Goal: Information Seeking & Learning: Learn about a topic

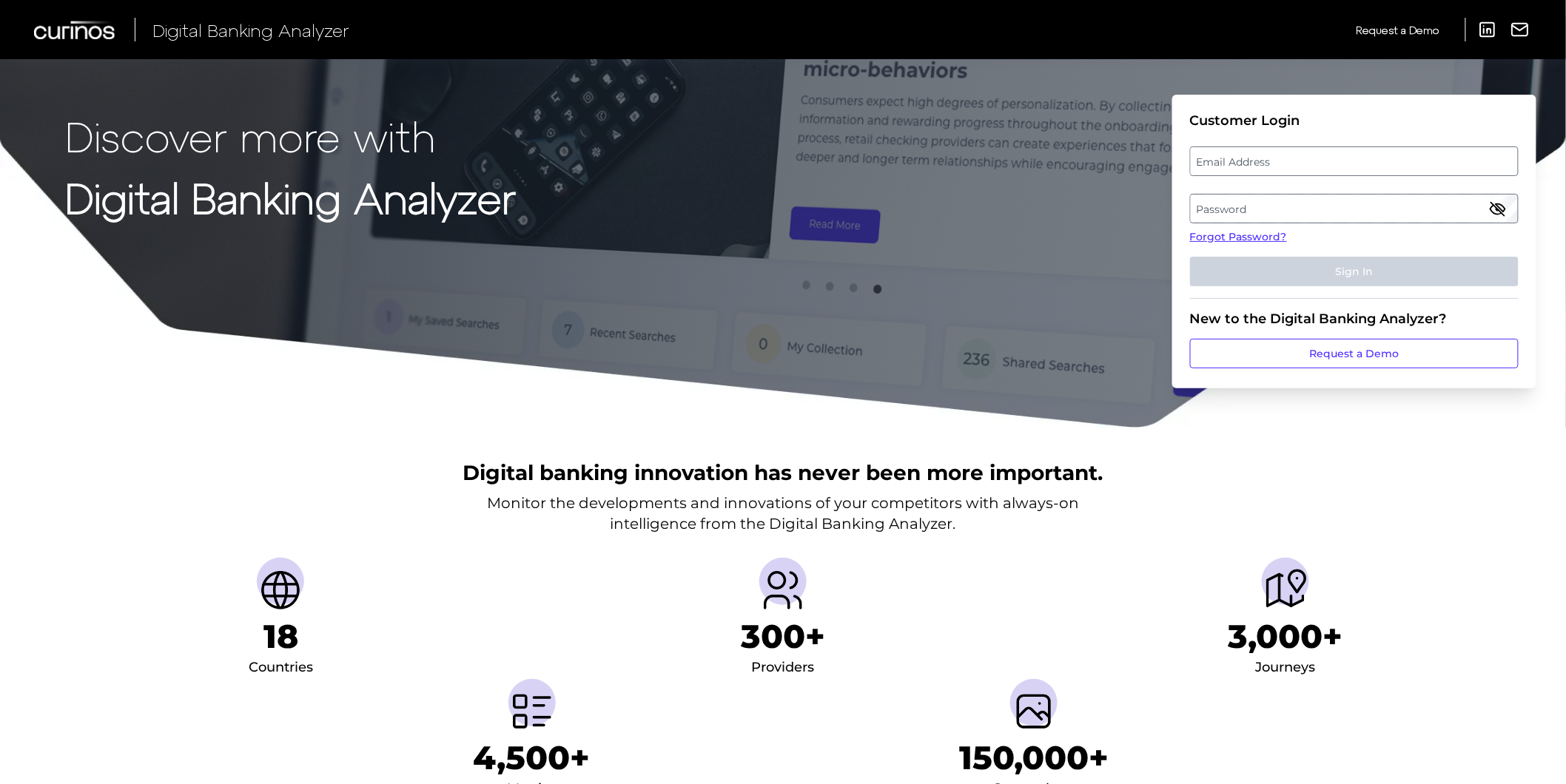
click at [1311, 171] on label "Email Address" at bounding box center [1354, 161] width 327 height 26
click at [1311, 171] on input "email" at bounding box center [1354, 161] width 329 height 29
click at [1308, 161] on input "Email Address" at bounding box center [1354, 161] width 329 height 29
type input "[PERSON_NAME][EMAIL_ADDRESS][PERSON_NAME][DOMAIN_NAME]"
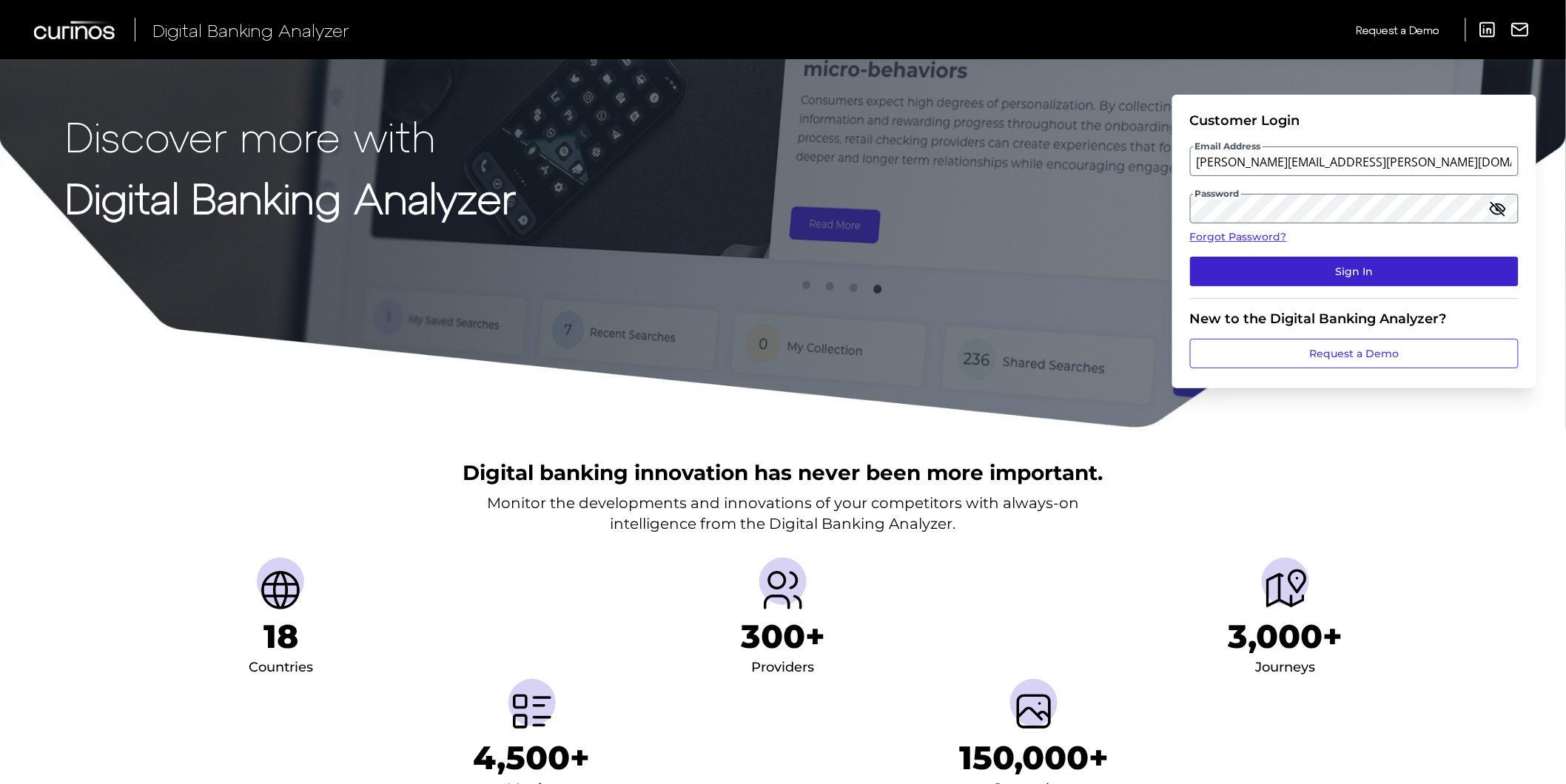
click at [1341, 275] on button "Sign In" at bounding box center [1354, 272] width 329 height 29
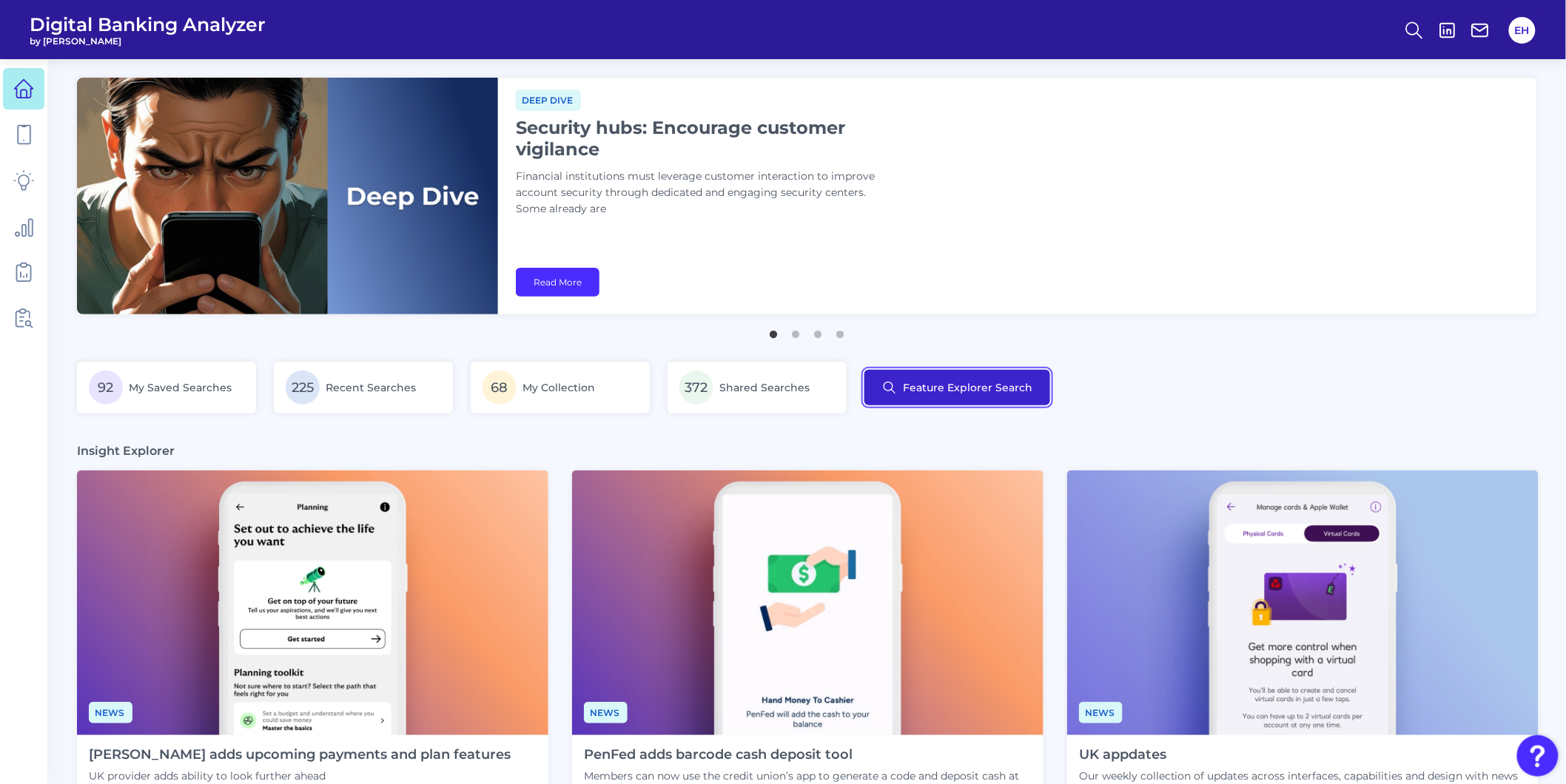
click at [901, 382] on button "Feature Explorer Search" at bounding box center [957, 388] width 186 height 35
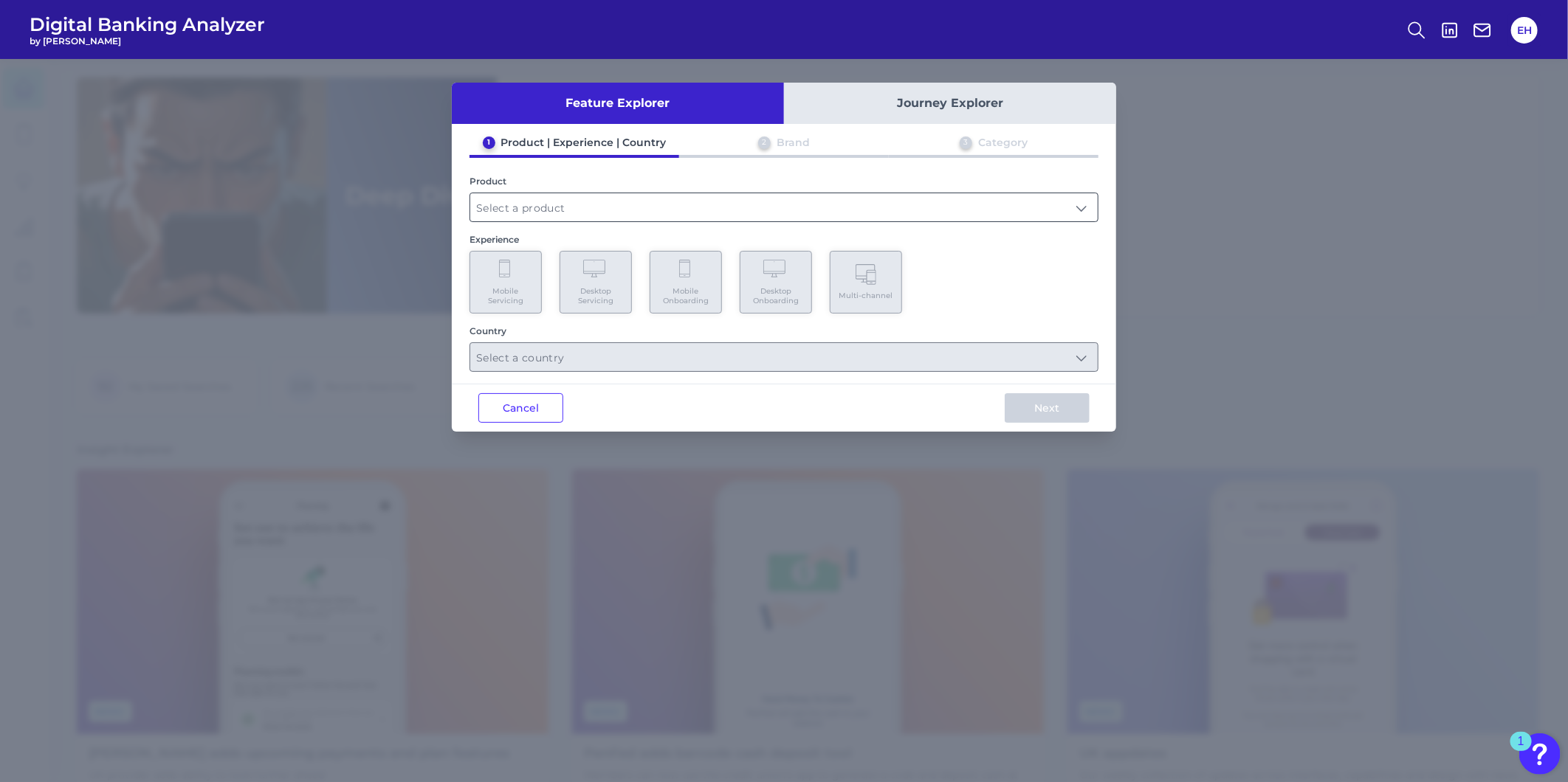
click at [580, 205] on input "text" at bounding box center [783, 207] width 627 height 28
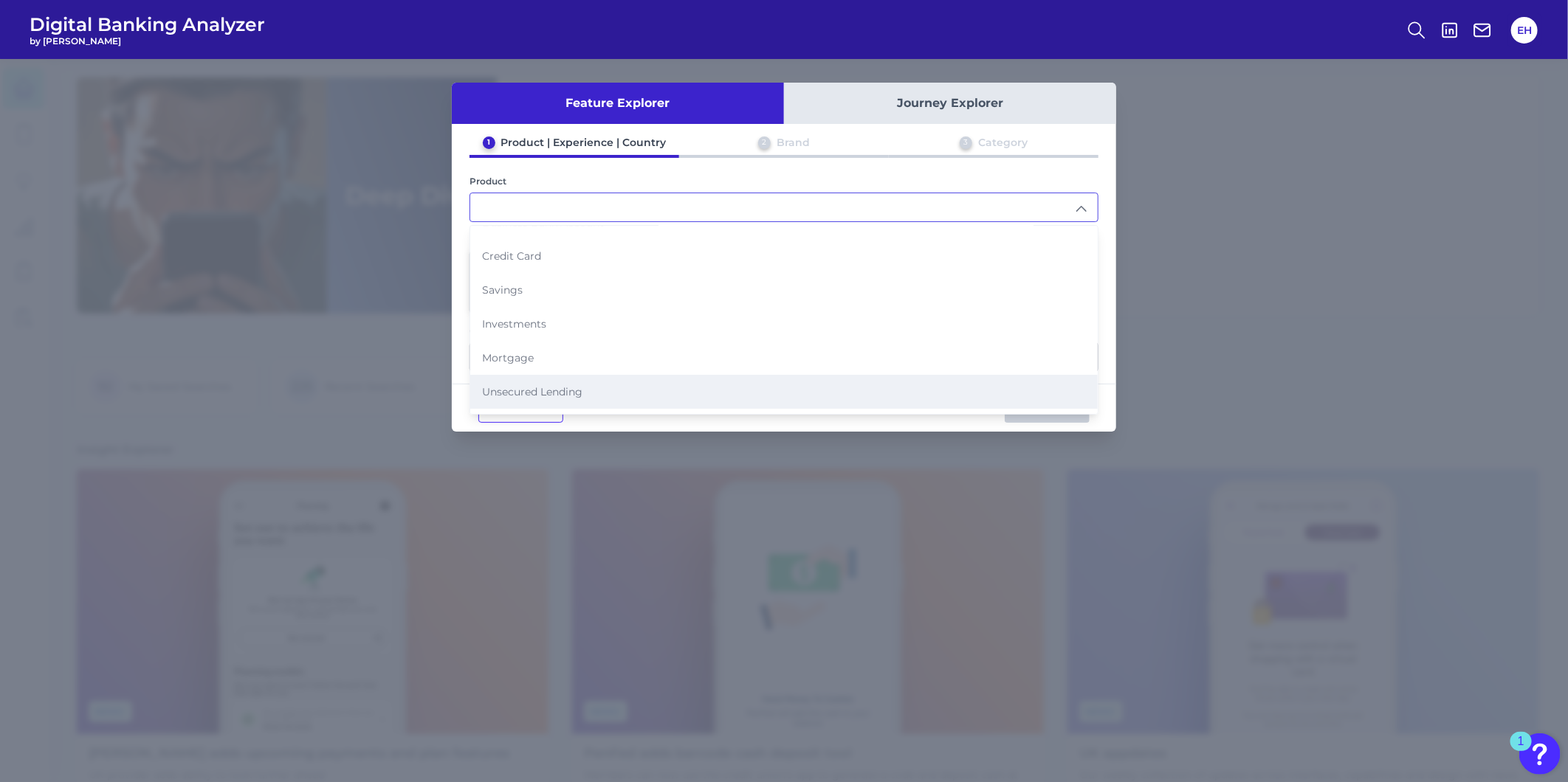
scroll to position [82, 0]
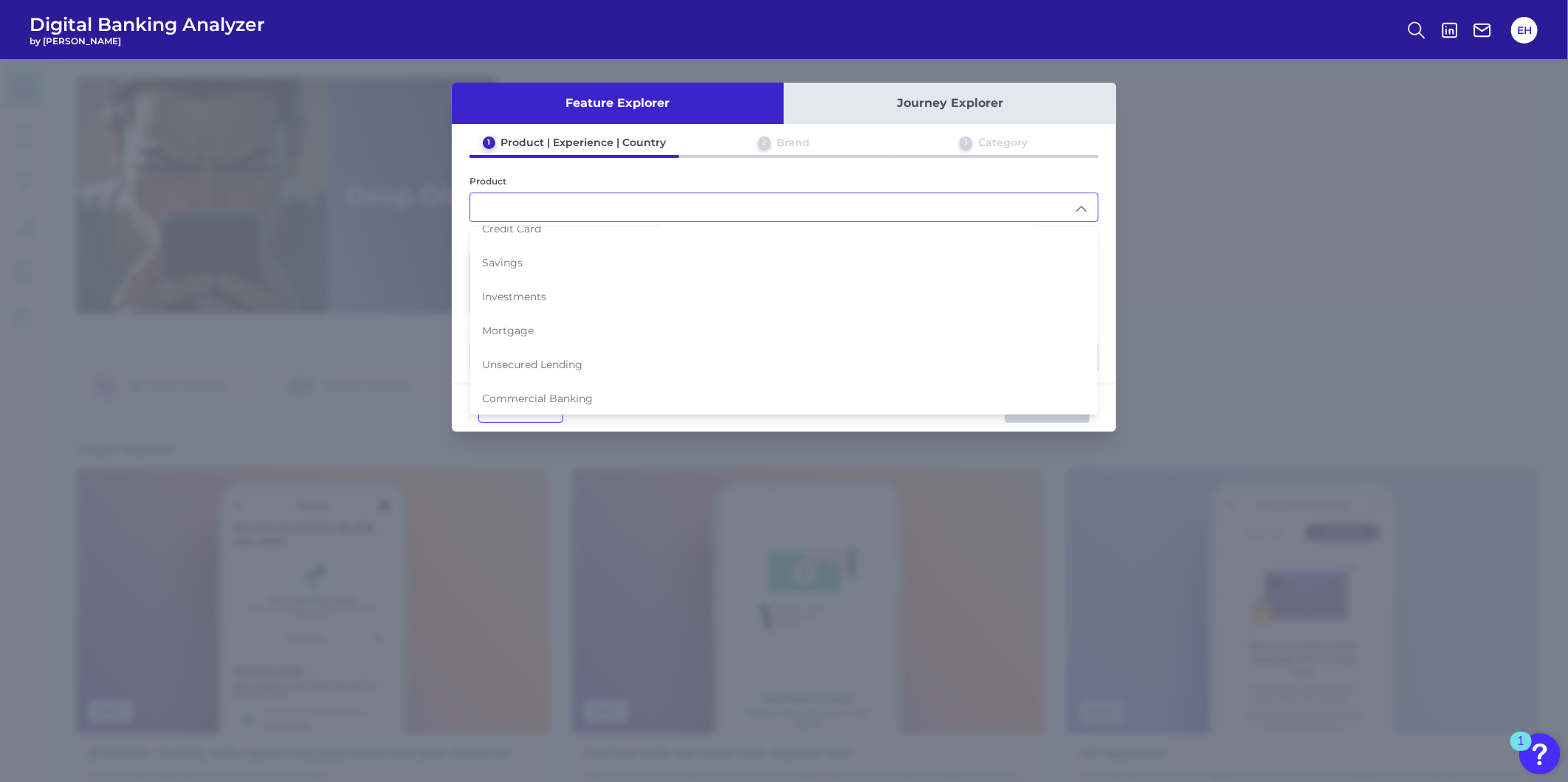
click at [563, 329] on li "Mortgage" at bounding box center [783, 330] width 627 height 34
type input "Mortgage"
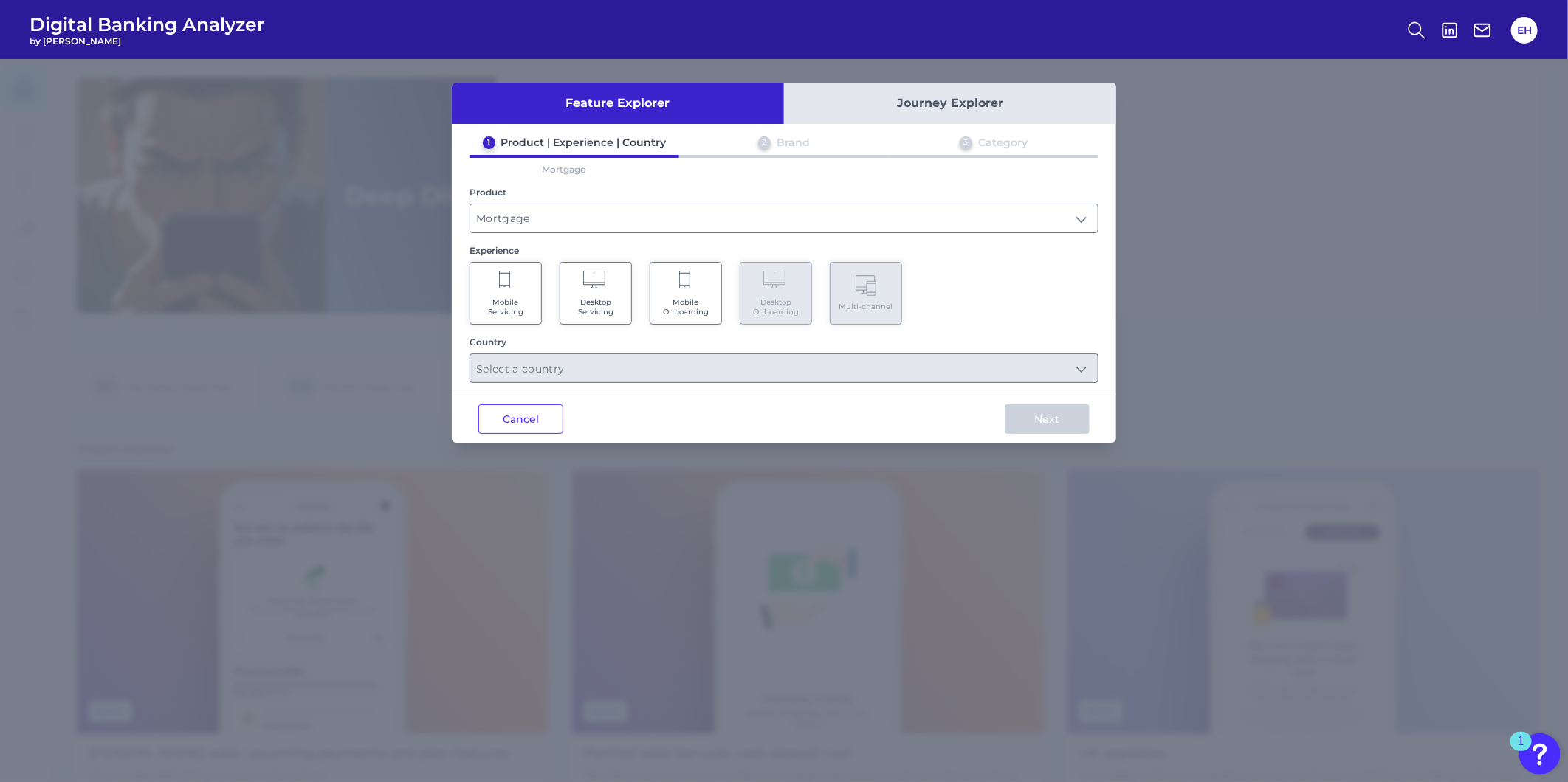
click at [670, 302] on span "Mobile Onboarding" at bounding box center [685, 307] width 56 height 20
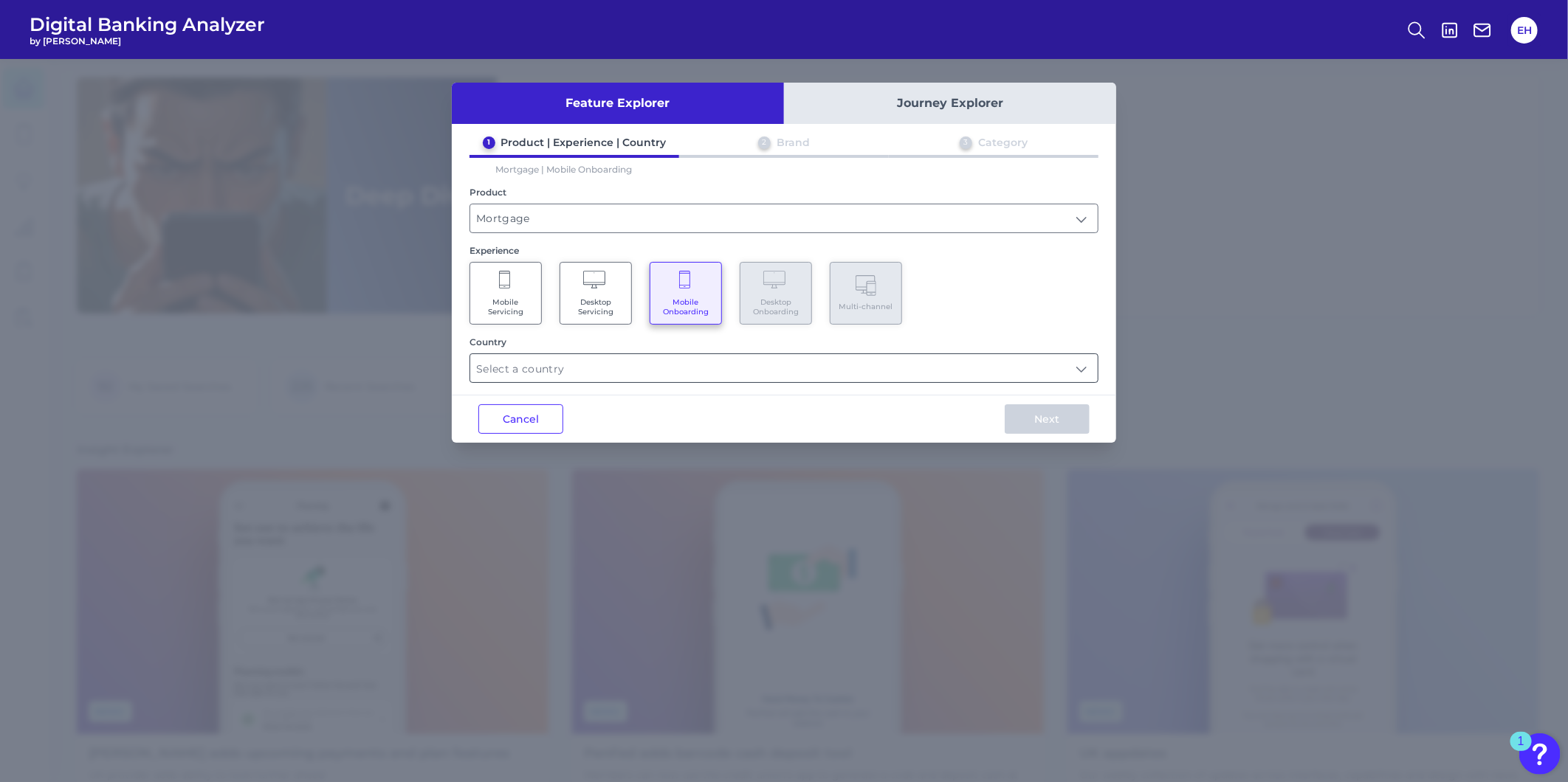
click at [644, 369] on input "text" at bounding box center [783, 368] width 627 height 28
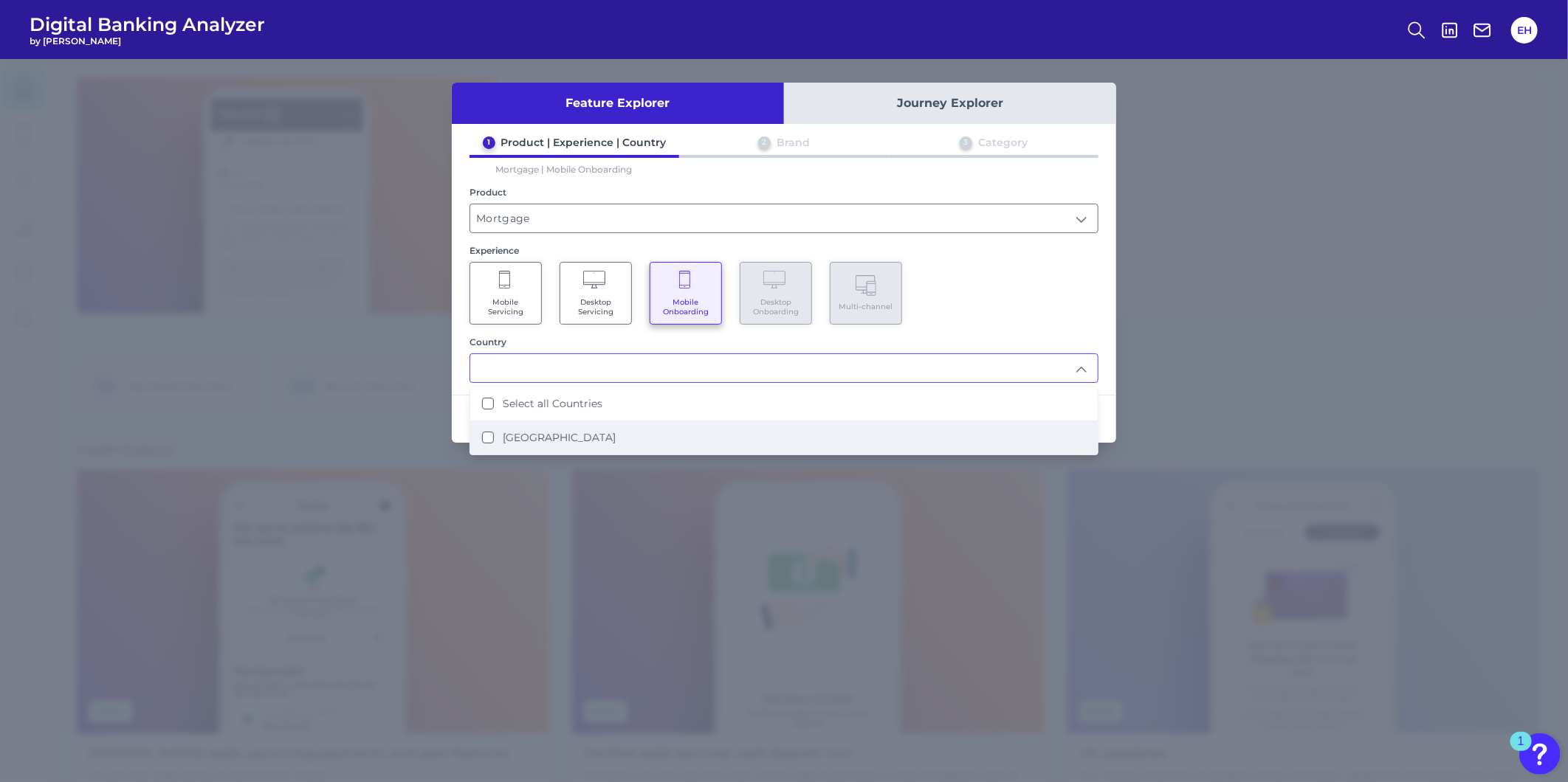
click at [576, 434] on li "[GEOGRAPHIC_DATA]" at bounding box center [783, 437] width 627 height 34
type input "Select all Countries"
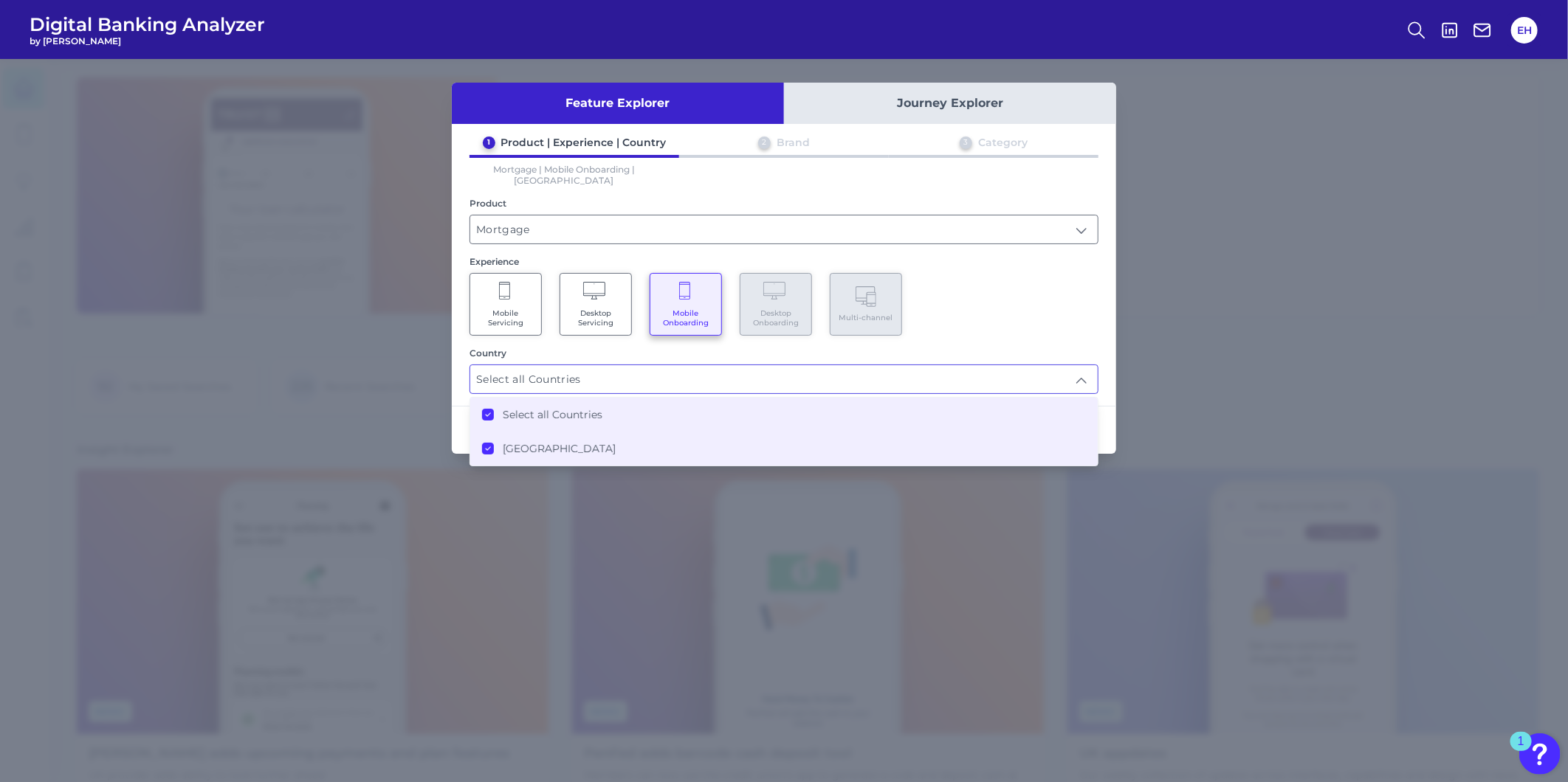
click at [923, 312] on div "Mobile Servicing Desktop Servicing Mobile Onboarding Desktop Onboarding Multi-c…" at bounding box center [784, 304] width 628 height 63
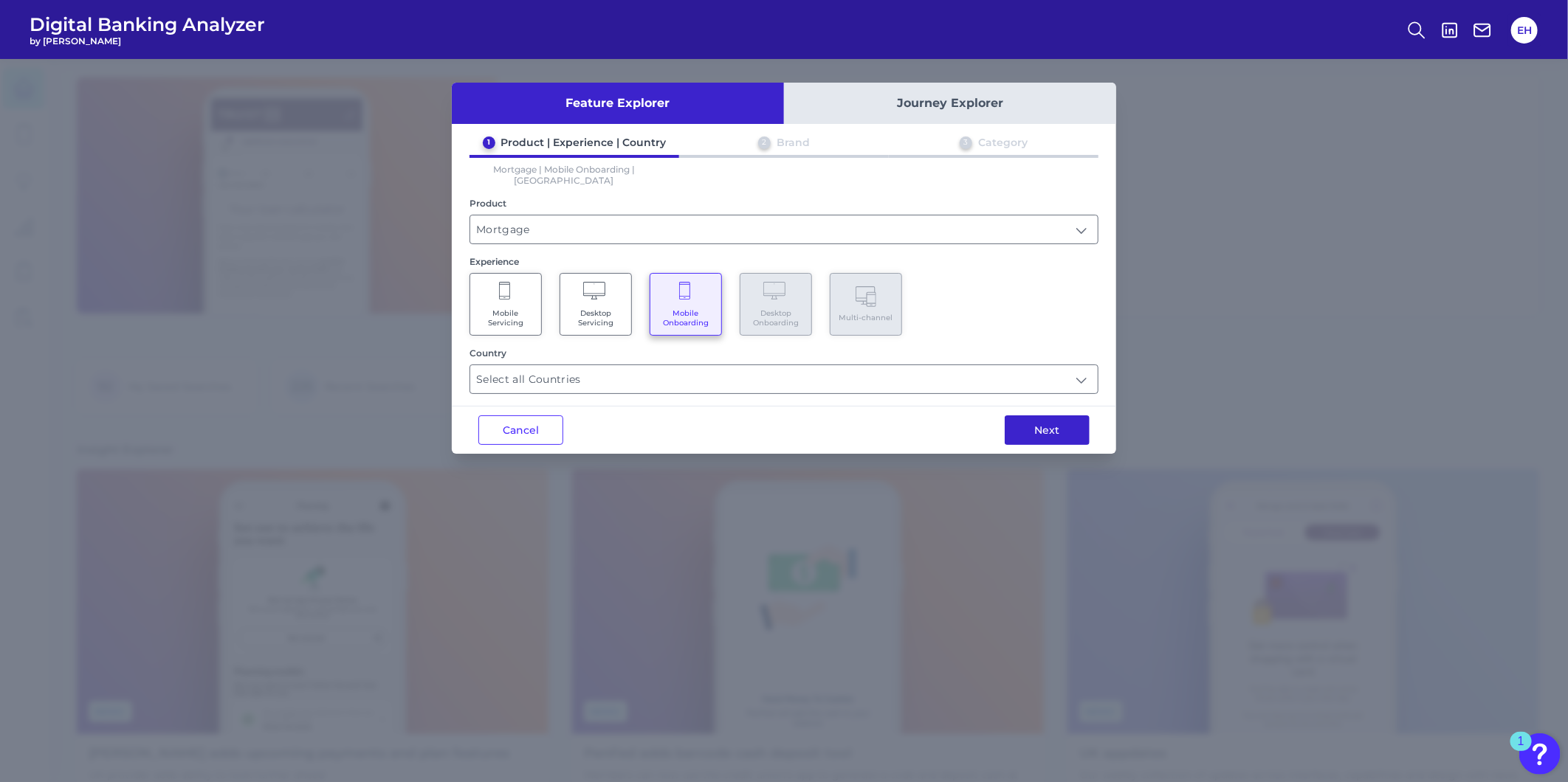
click at [1057, 426] on button "Next" at bounding box center [1046, 431] width 85 height 29
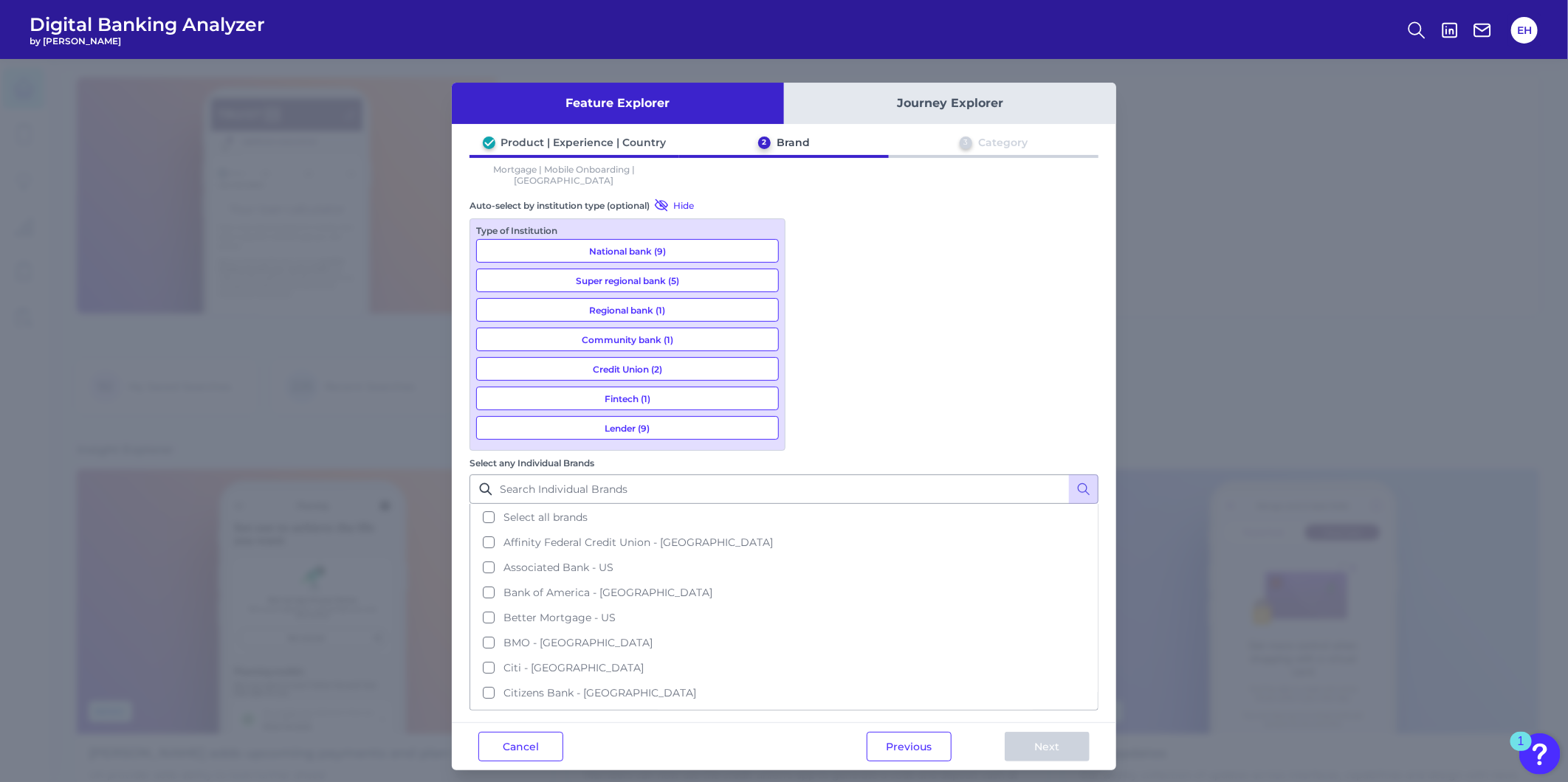
scroll to position [0, 0]
click at [514, 732] on button "Cancel" at bounding box center [521, 747] width 85 height 29
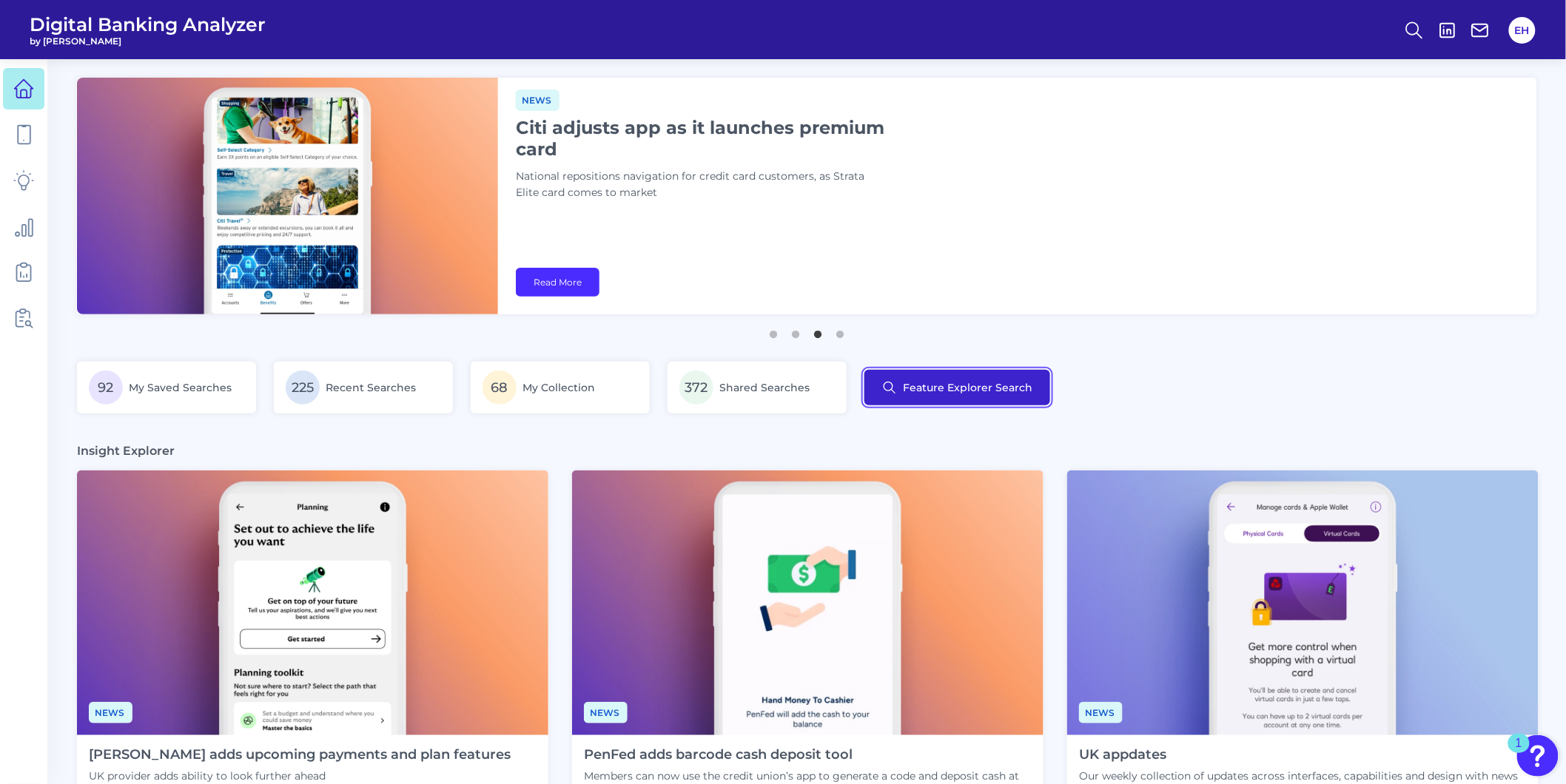
click at [960, 381] on button "Feature Explorer Search" at bounding box center [957, 388] width 186 height 35
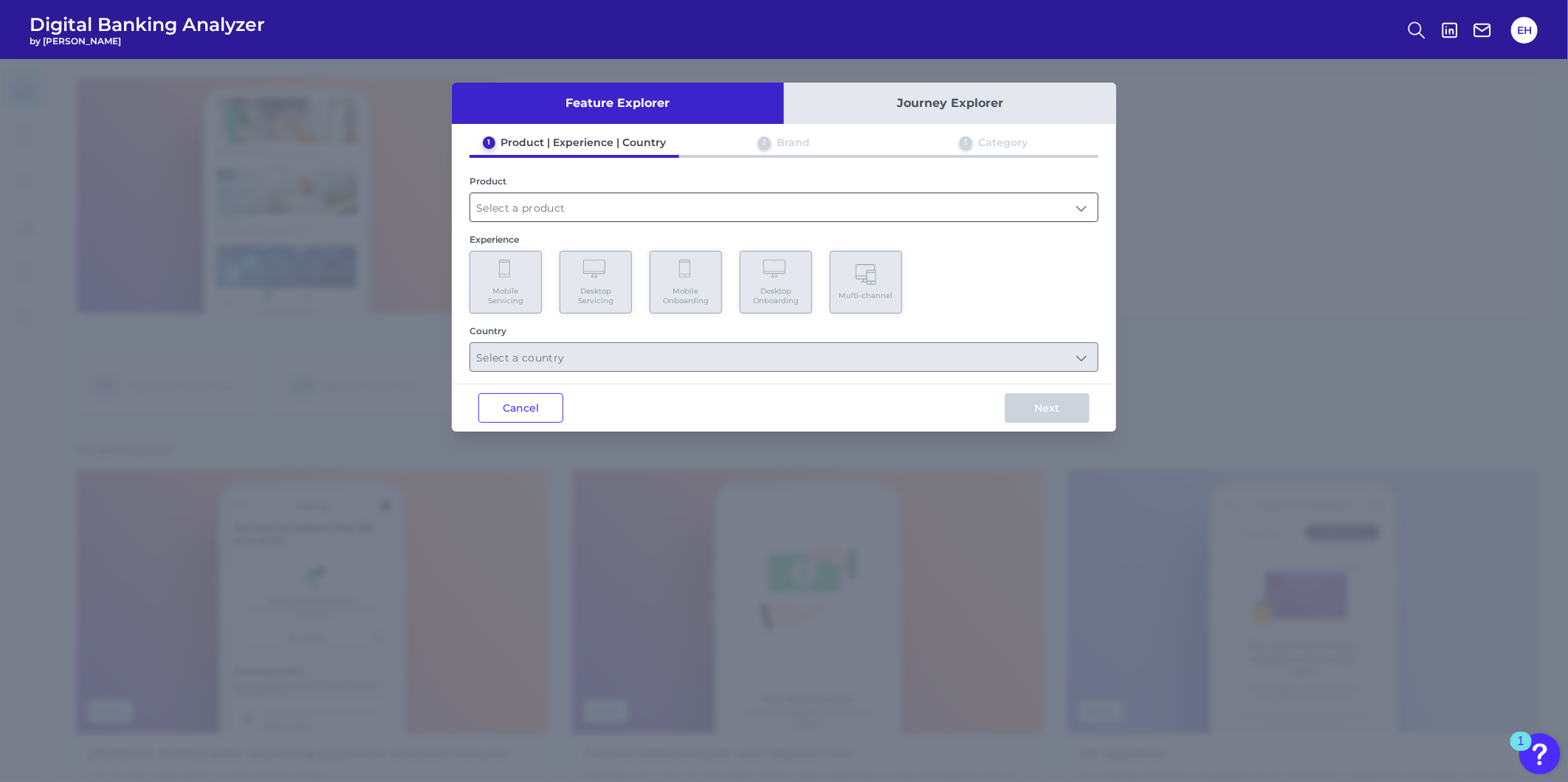
click at [556, 214] on input "text" at bounding box center [783, 207] width 627 height 28
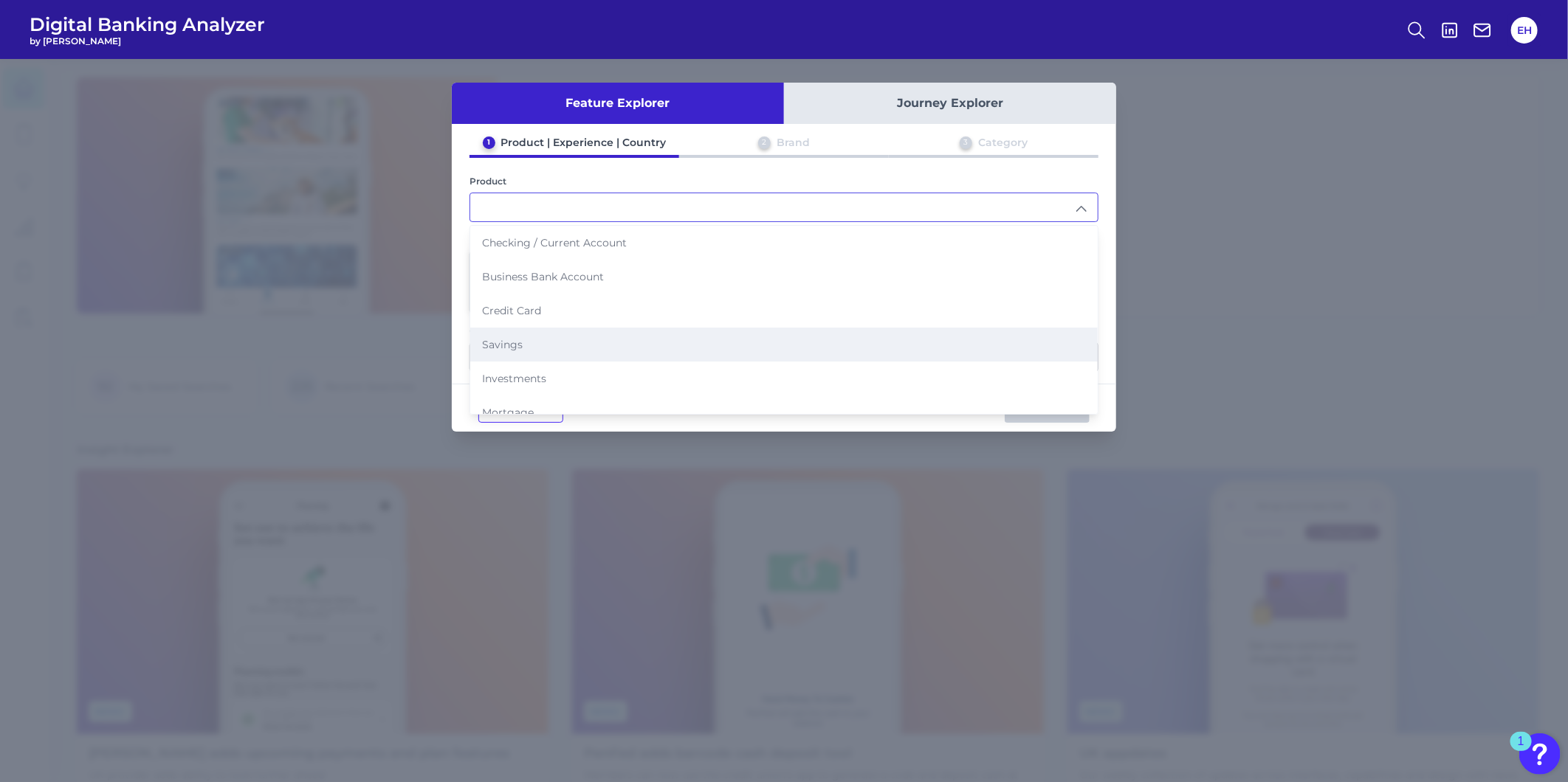
click at [561, 335] on li "Savings" at bounding box center [783, 345] width 627 height 34
type input "Savings"
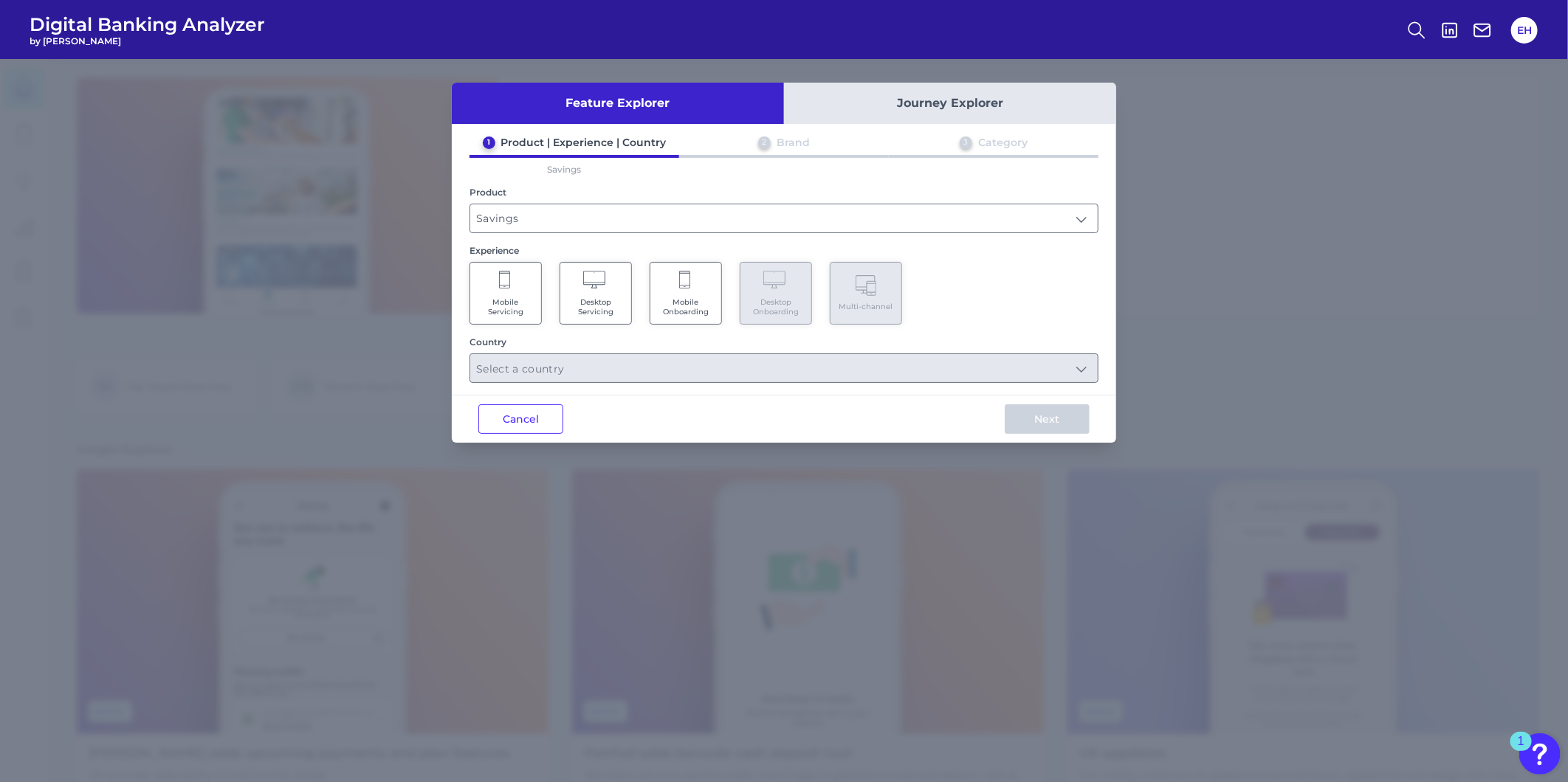
click at [658, 298] on span "Mobile Onboarding" at bounding box center [685, 307] width 56 height 20
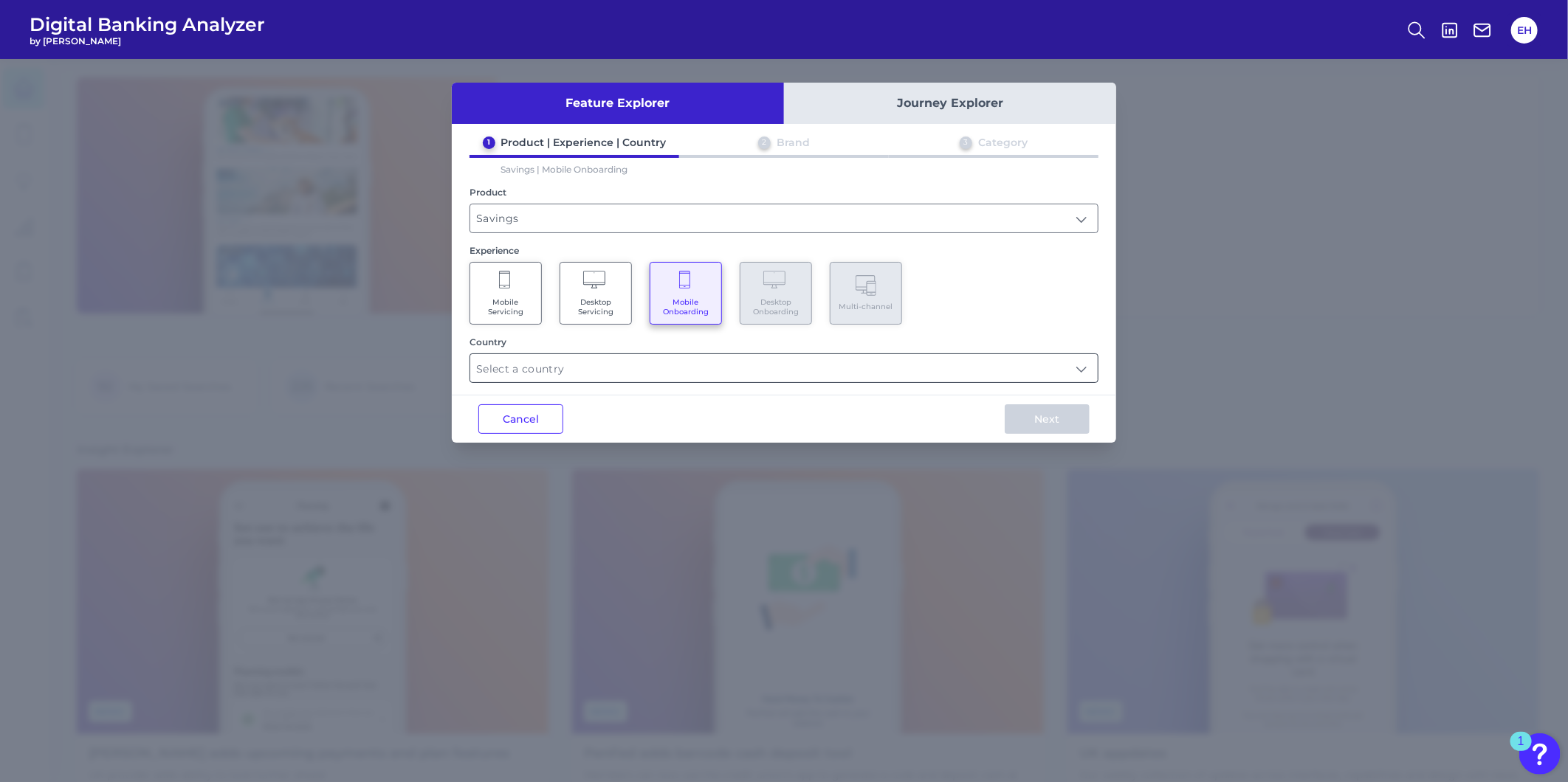
click at [630, 363] on input "text" at bounding box center [783, 368] width 627 height 28
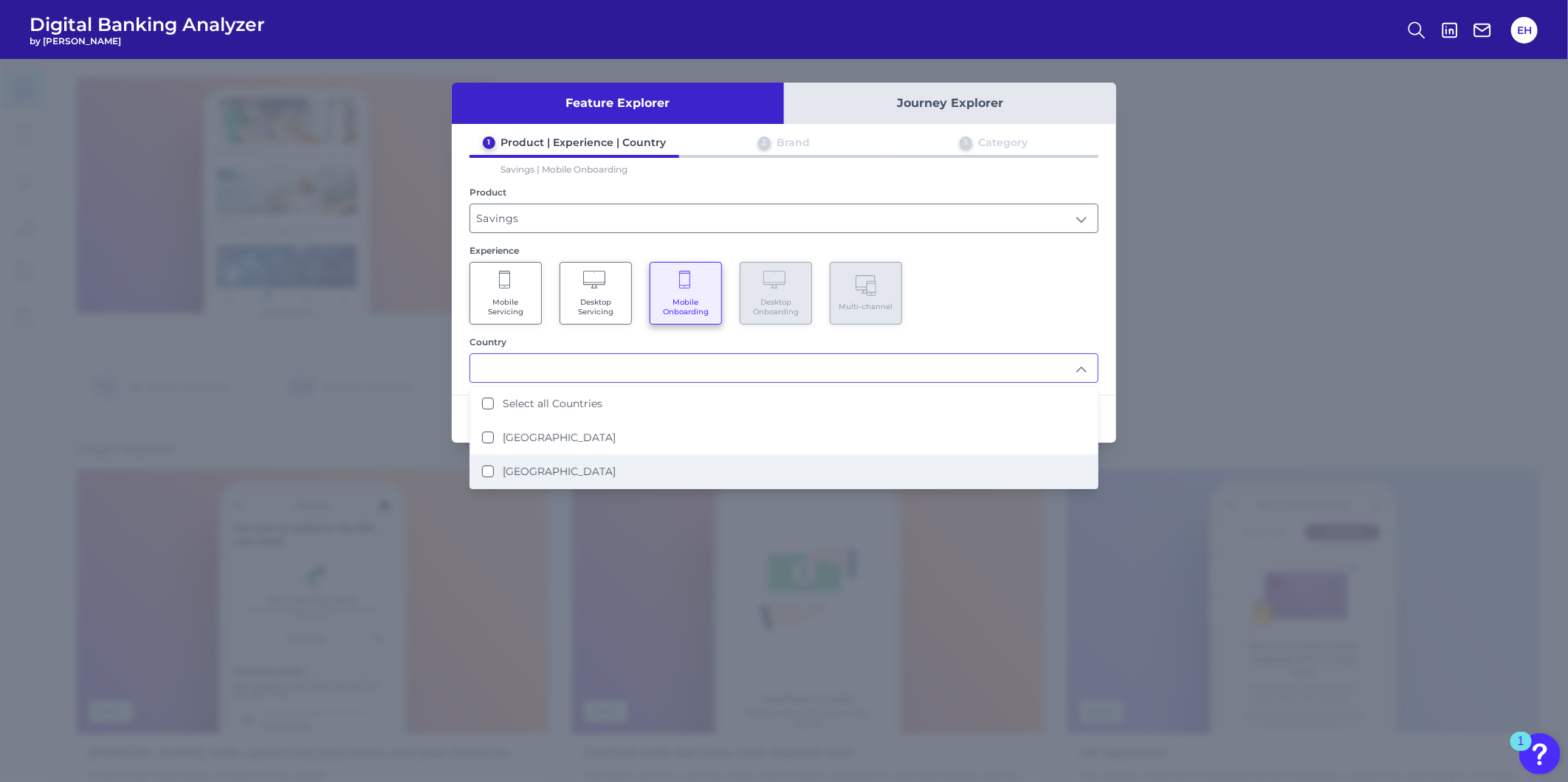
click at [556, 456] on li "[GEOGRAPHIC_DATA]" at bounding box center [783, 471] width 627 height 34
type input "[GEOGRAPHIC_DATA]"
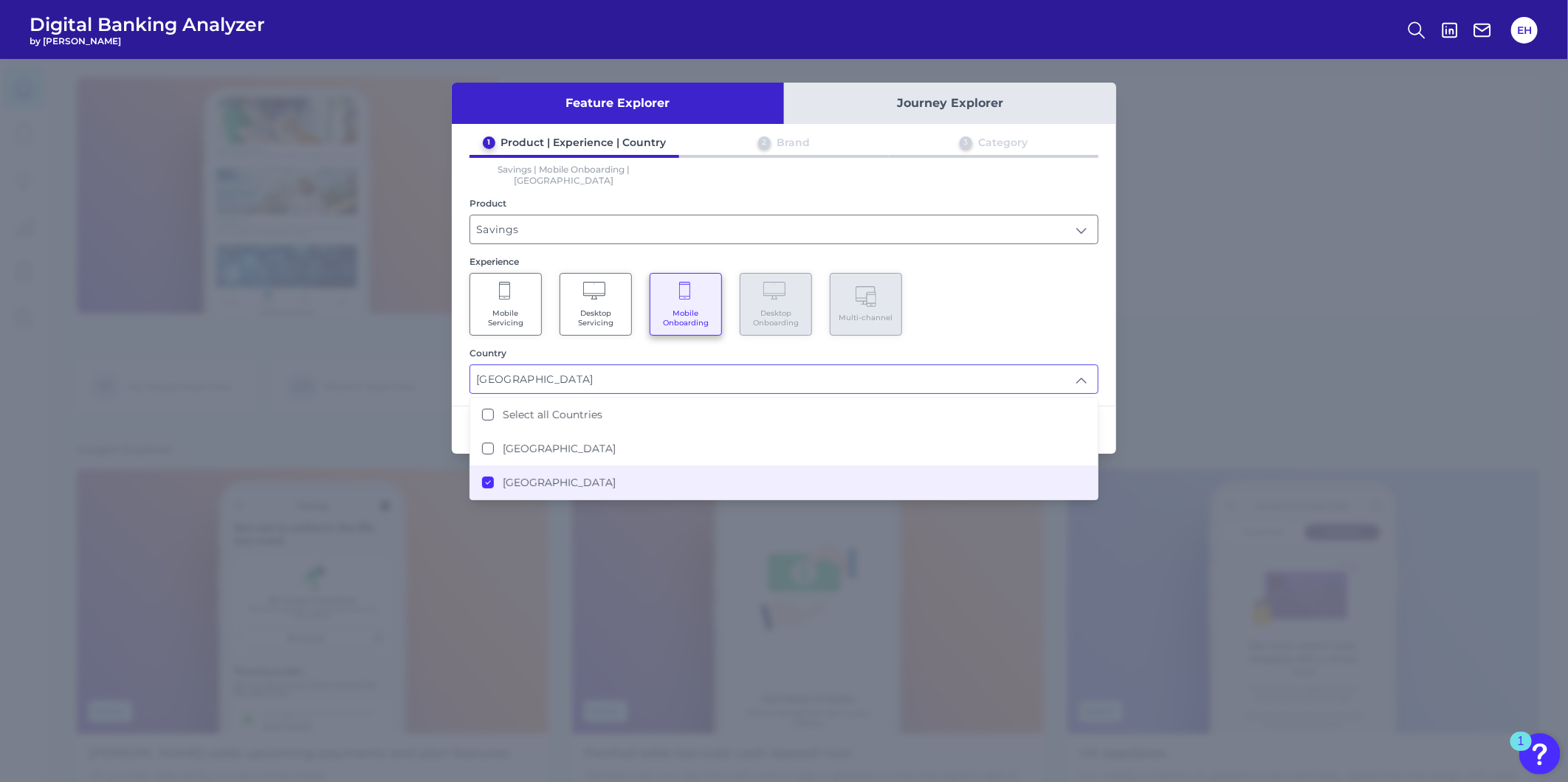
click at [998, 314] on div "Mobile Servicing Desktop Servicing Mobile Onboarding Desktop Onboarding Multi-c…" at bounding box center [784, 304] width 628 height 63
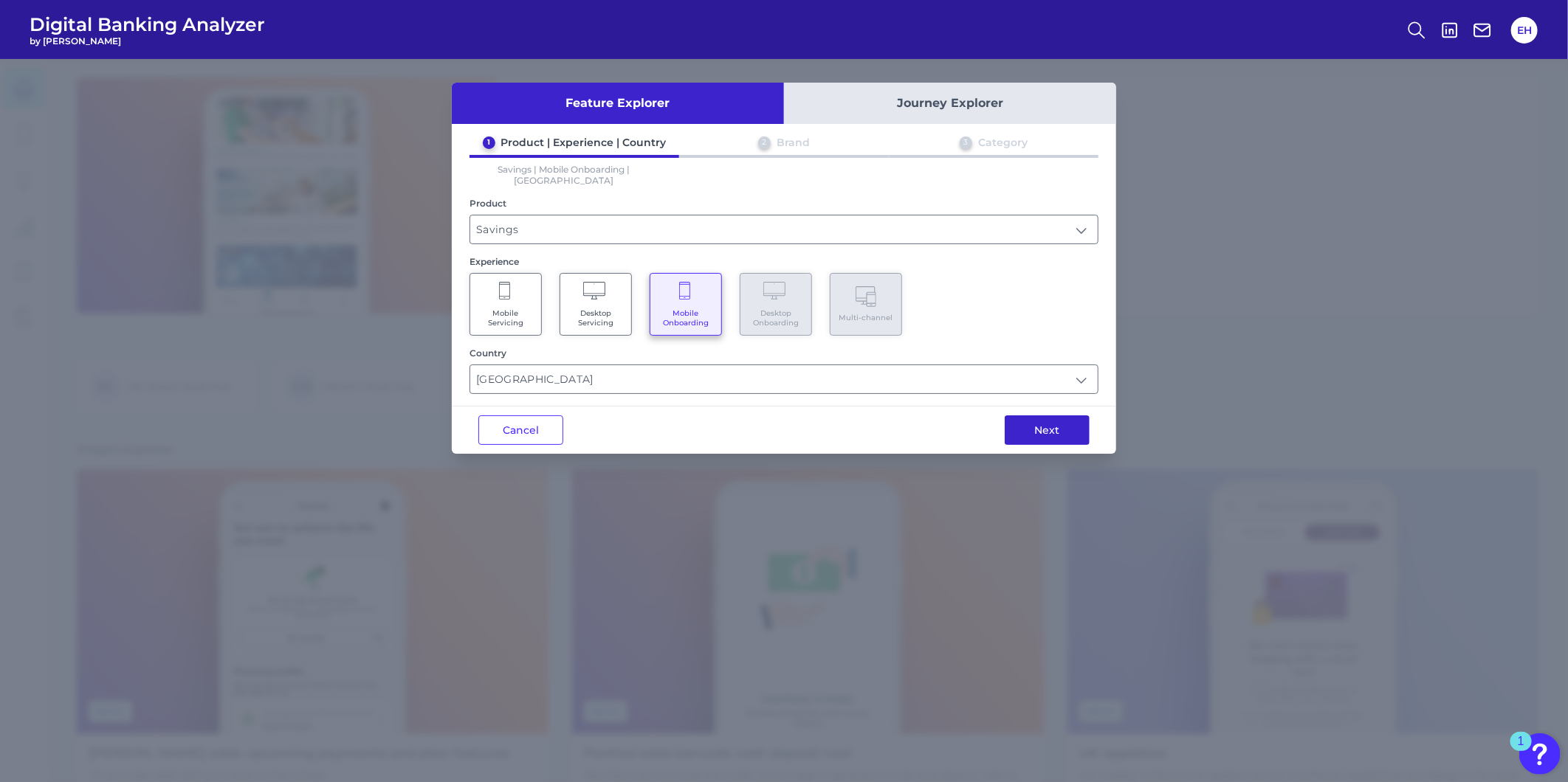
click at [1045, 428] on button "Next" at bounding box center [1046, 431] width 85 height 29
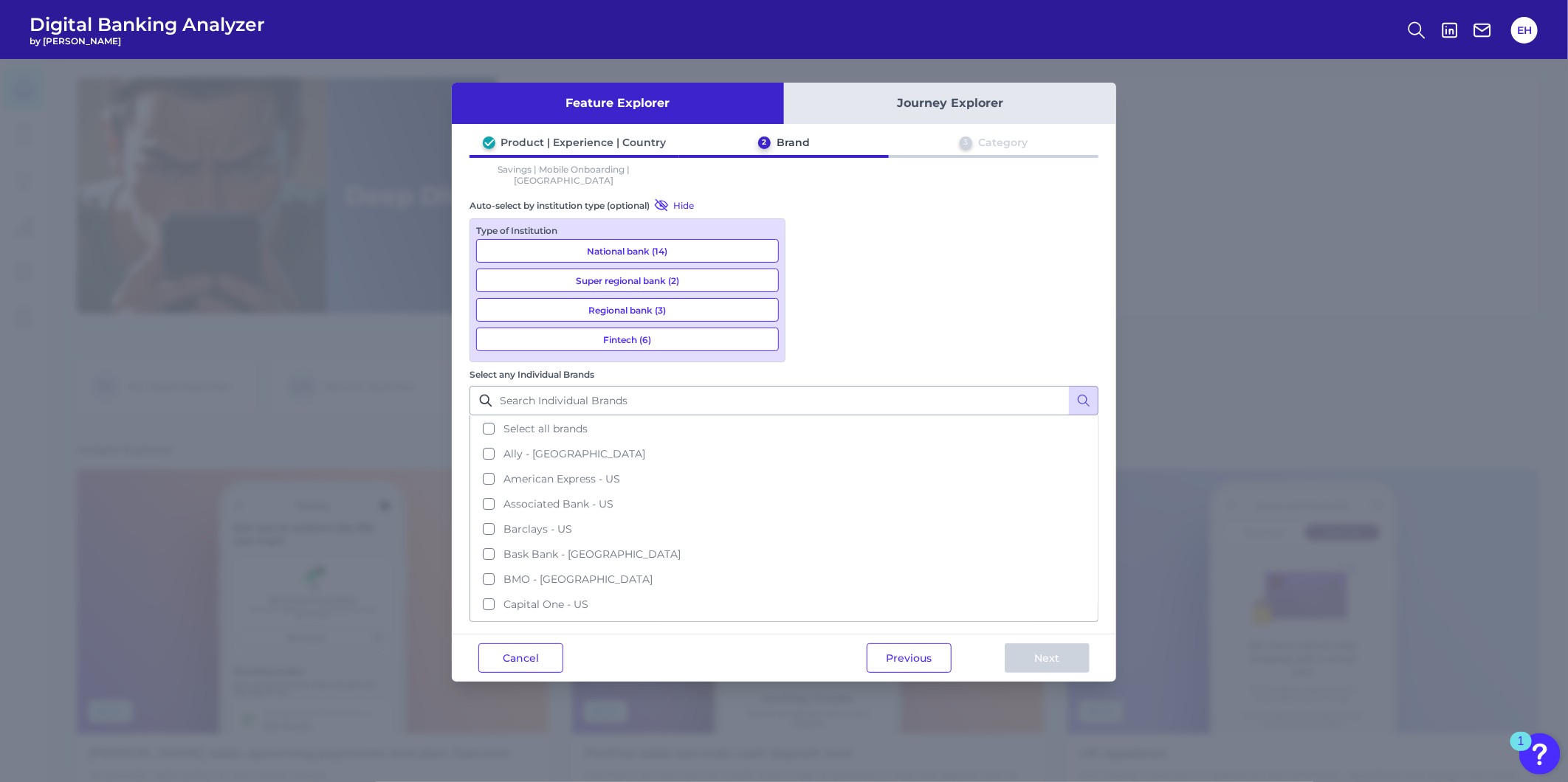
scroll to position [82, 0]
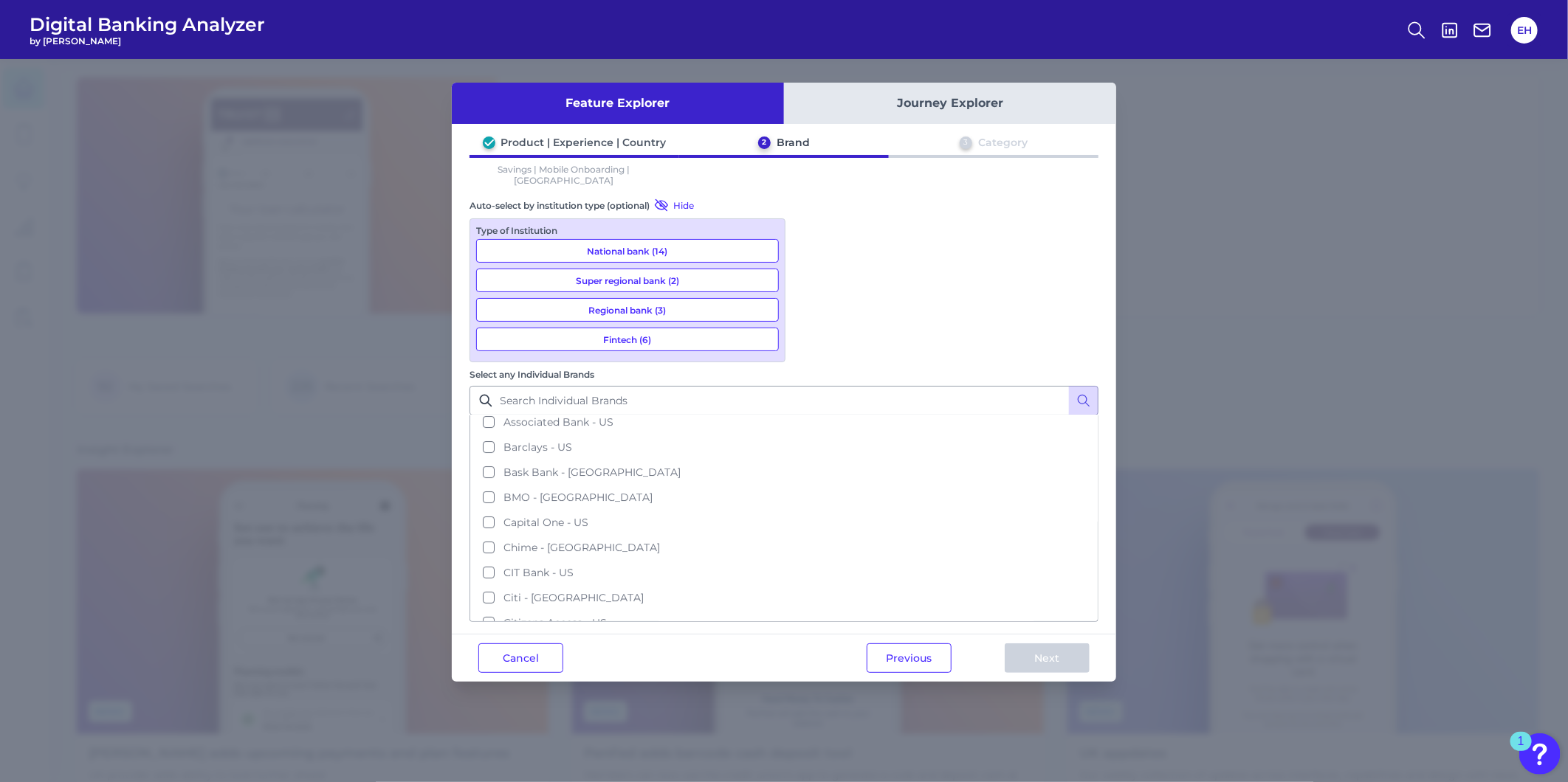
drag, startPoint x: 909, startPoint y: 483, endPoint x: 901, endPoint y: 483, distance: 8.0
click at [901, 643] on button "Previous" at bounding box center [908, 658] width 85 height 29
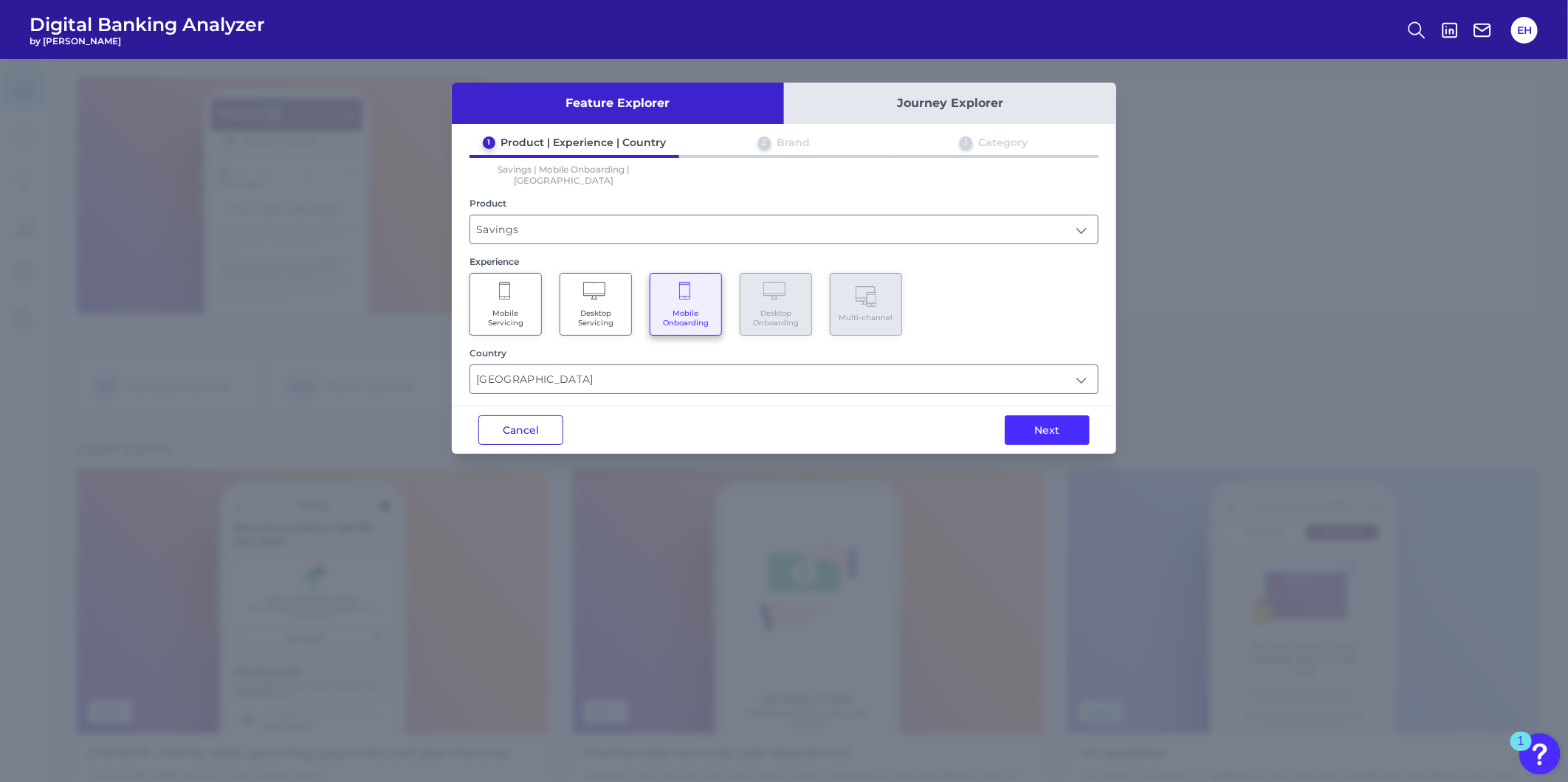
click at [514, 416] on button "Cancel" at bounding box center [521, 431] width 85 height 29
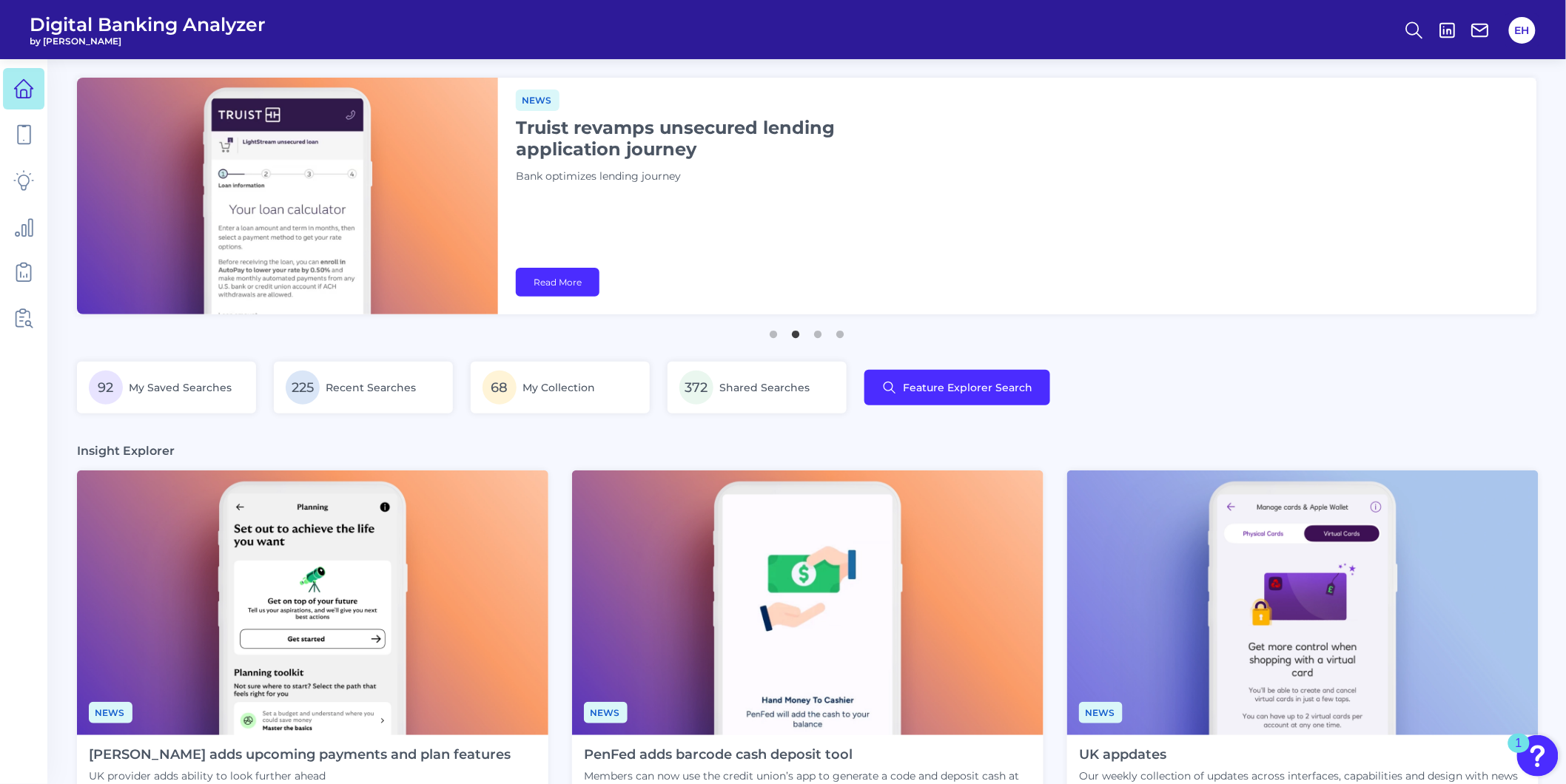
click at [1145, 397] on div "92 My Saved Searches 225 Recent Searches 68 My Collection 372 Shared Searches F…" at bounding box center [806, 396] width 1460 height 70
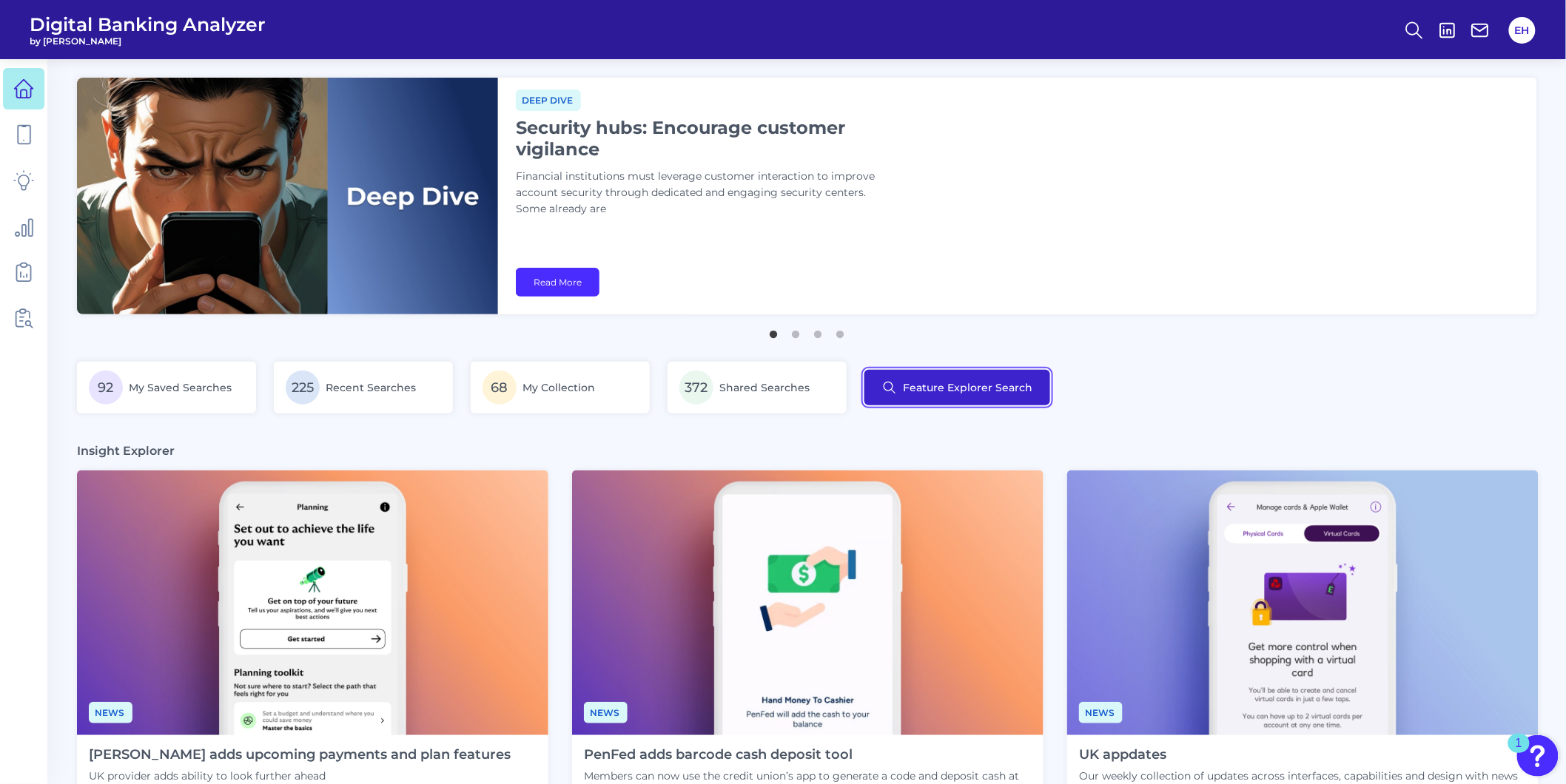
click at [911, 383] on button "Feature Explorer Search" at bounding box center [957, 388] width 186 height 35
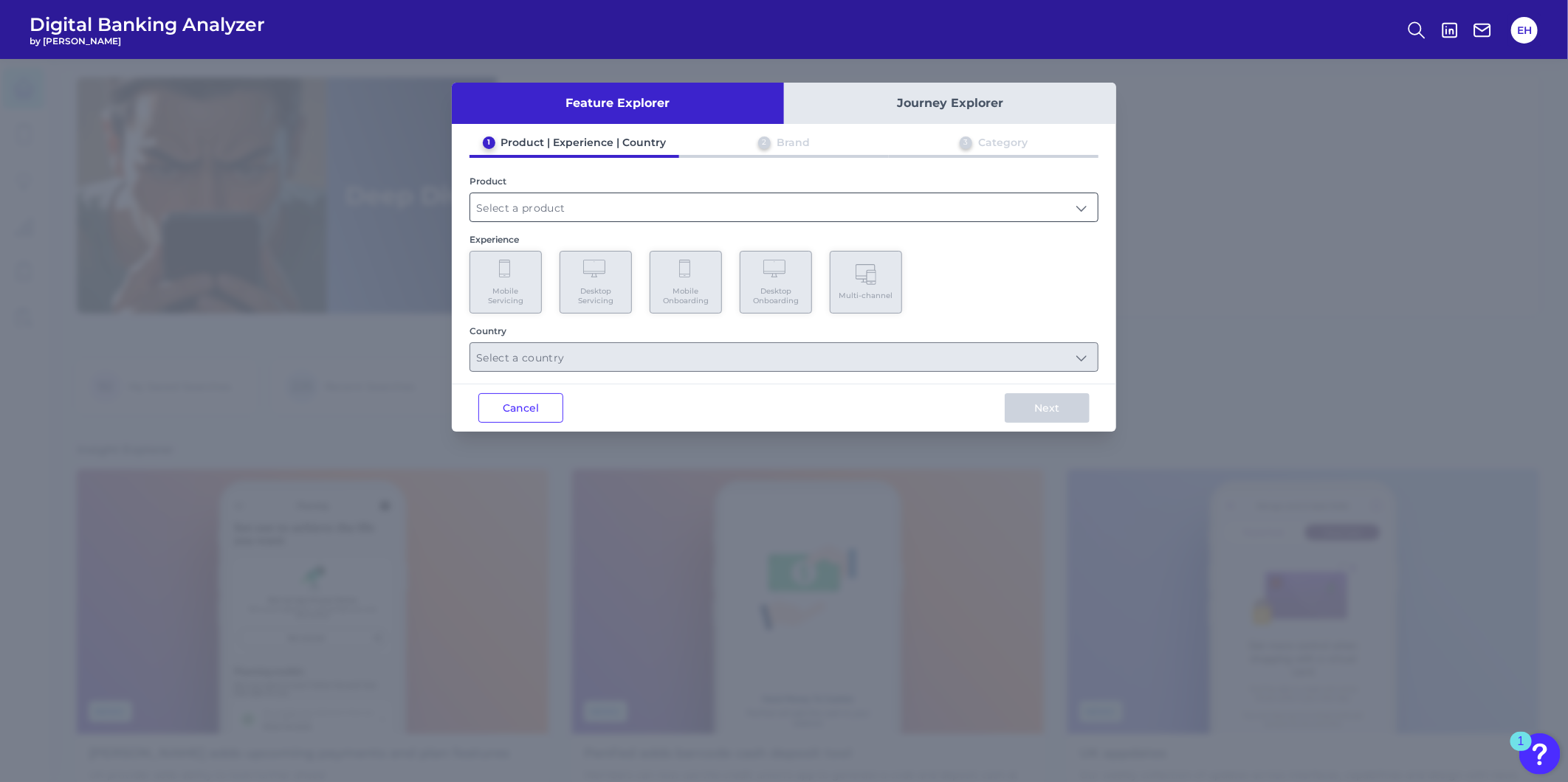
click at [583, 201] on input "text" at bounding box center [783, 207] width 627 height 28
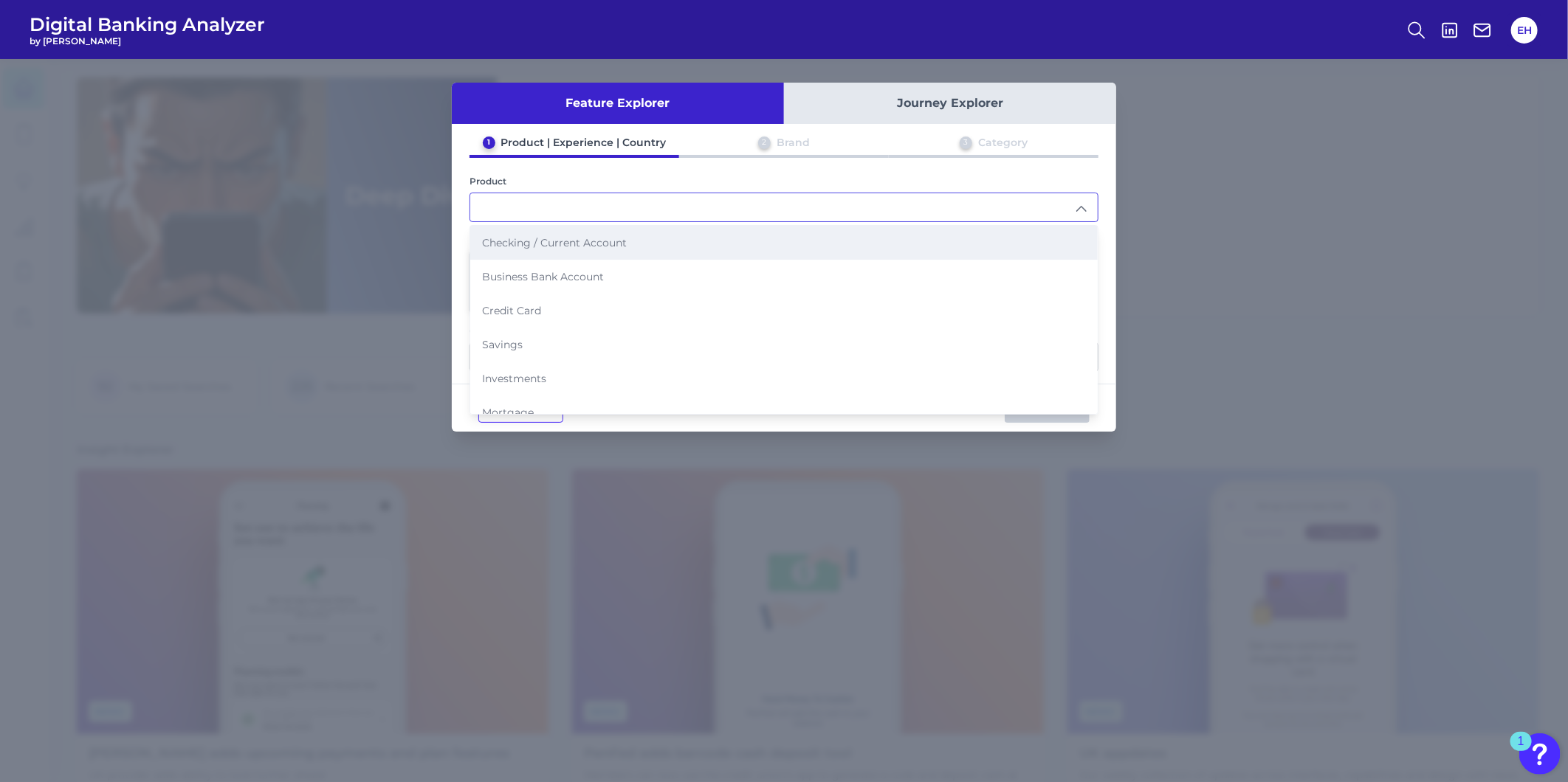
click at [548, 250] on li "Checking / Current Account" at bounding box center [783, 243] width 627 height 34
type input "Checking / Current Account"
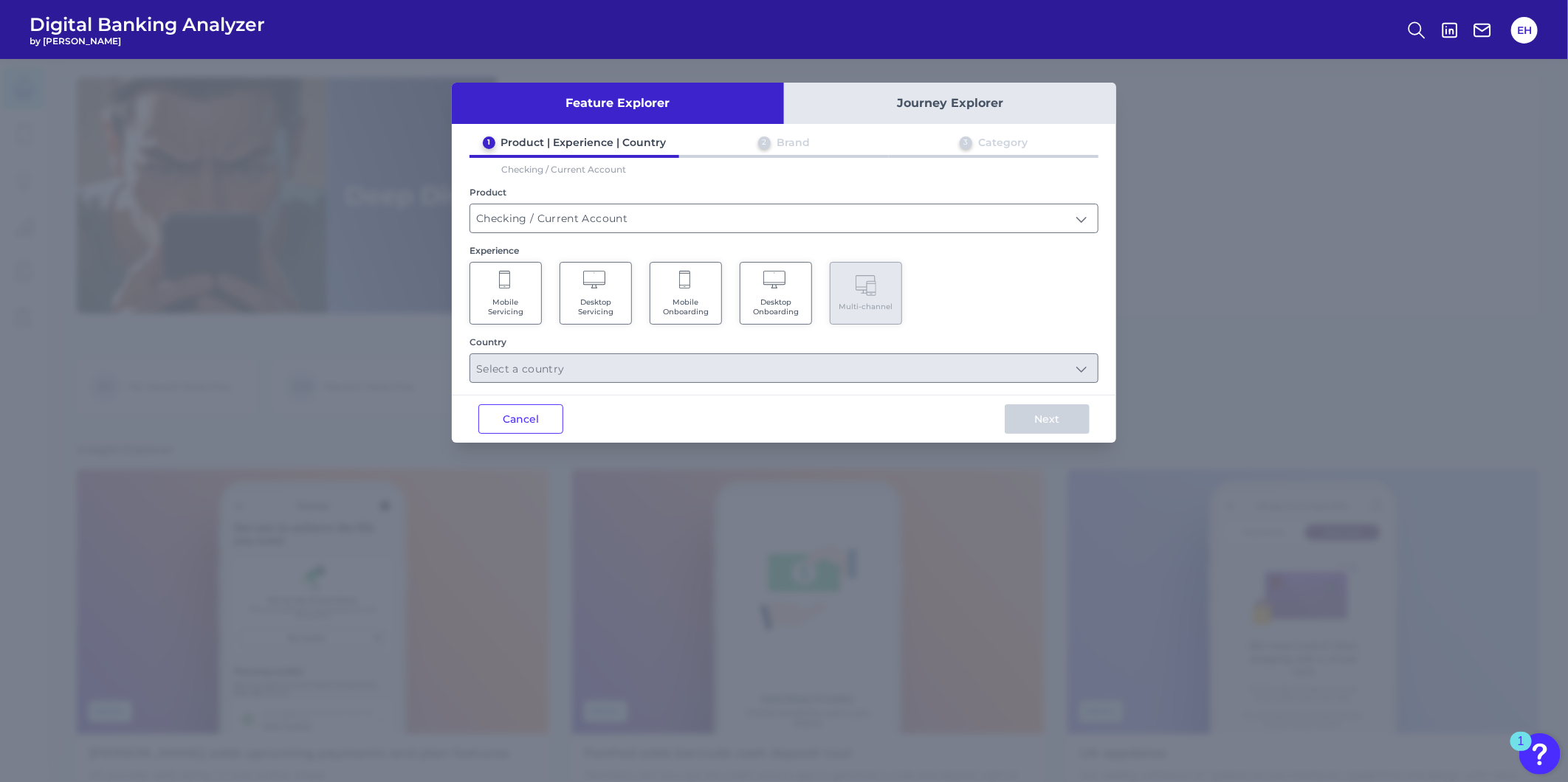
click at [679, 299] on span "Mobile Onboarding" at bounding box center [685, 307] width 56 height 20
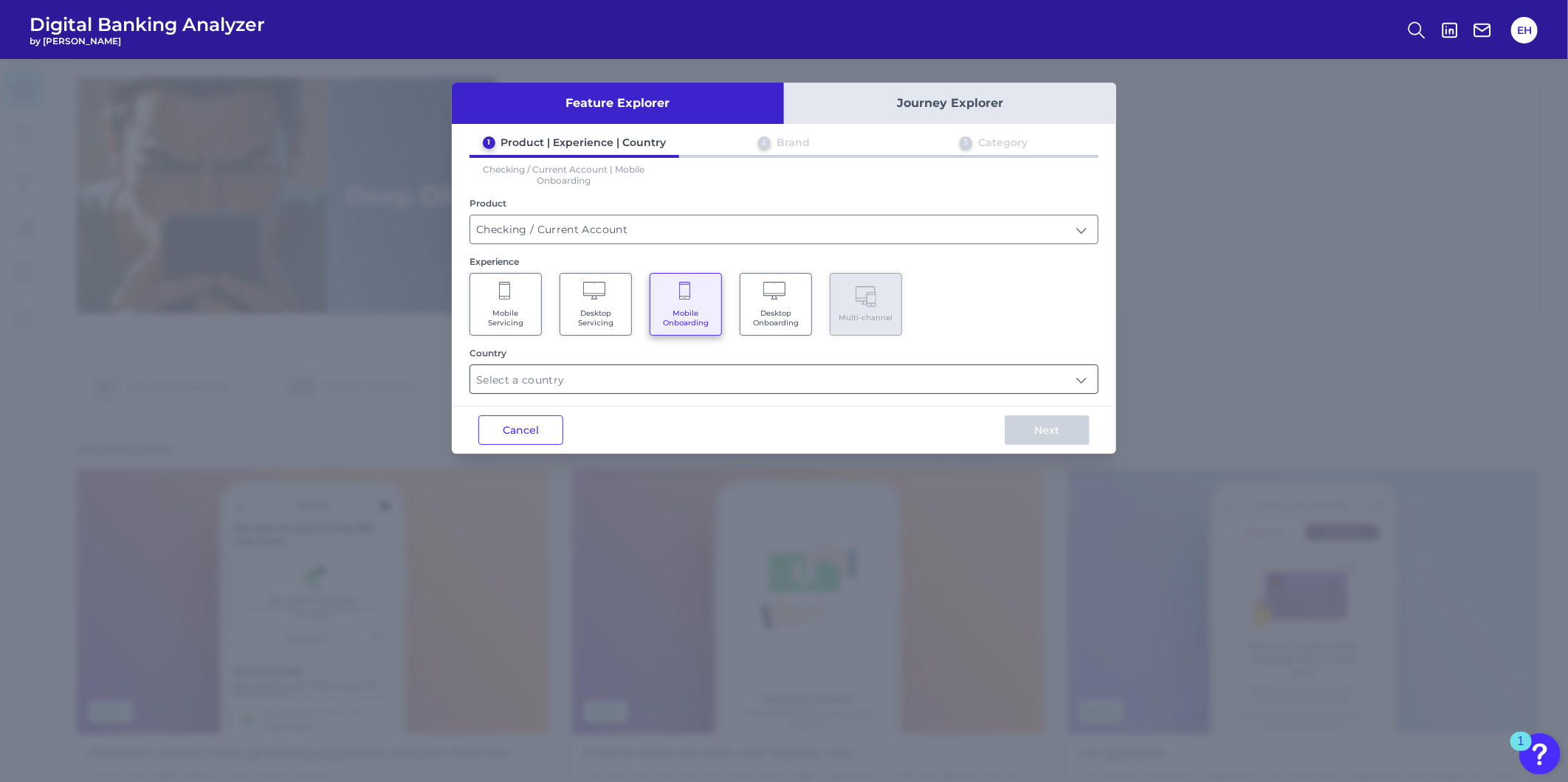
click at [629, 388] on input "text" at bounding box center [783, 379] width 627 height 28
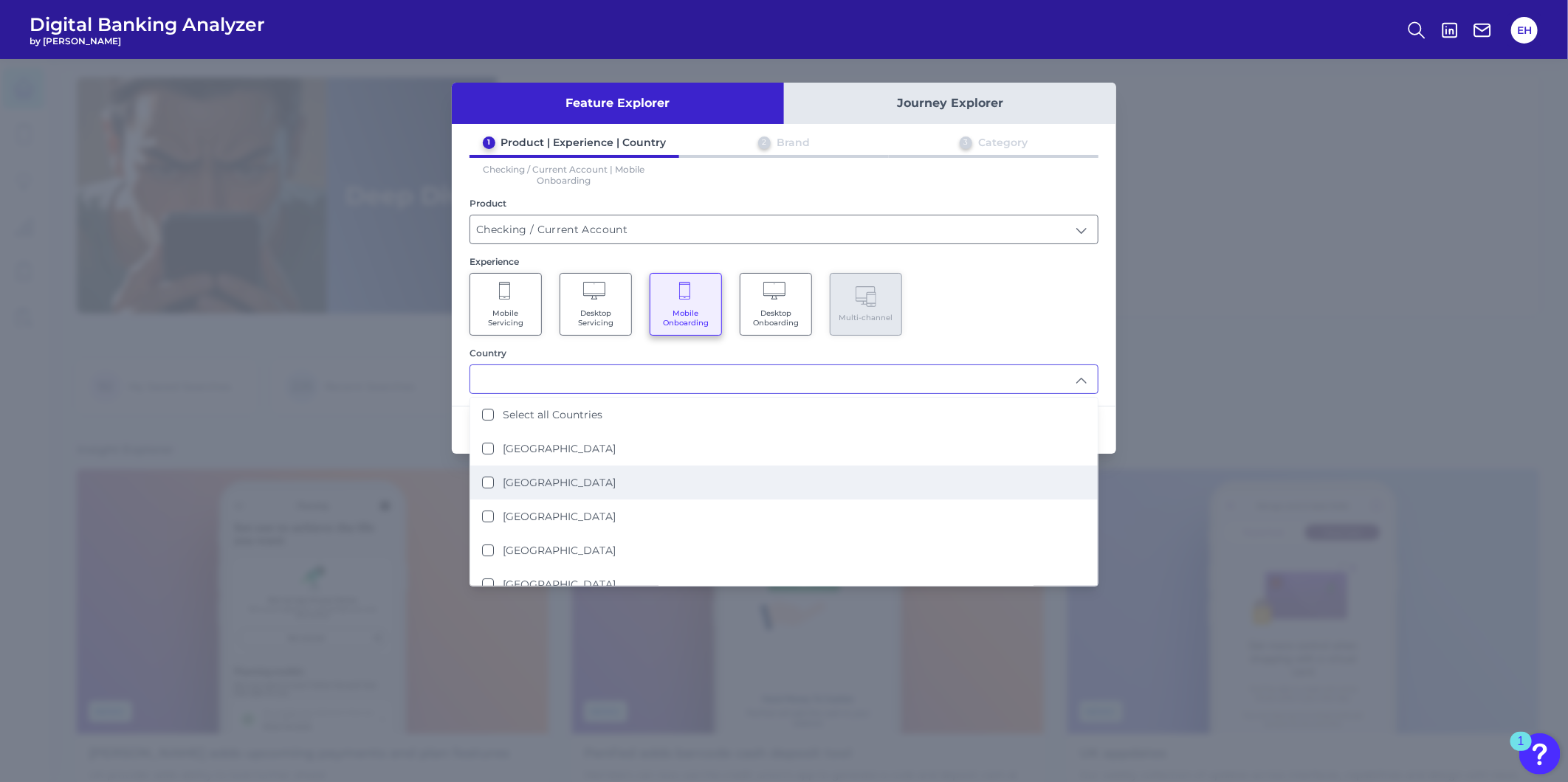
click at [577, 492] on li "[GEOGRAPHIC_DATA]" at bounding box center [783, 483] width 627 height 34
type input "[GEOGRAPHIC_DATA]"
click at [982, 329] on div "Mobile Servicing Desktop Servicing Mobile Onboarding Desktop Onboarding Multi-c…" at bounding box center [784, 304] width 628 height 63
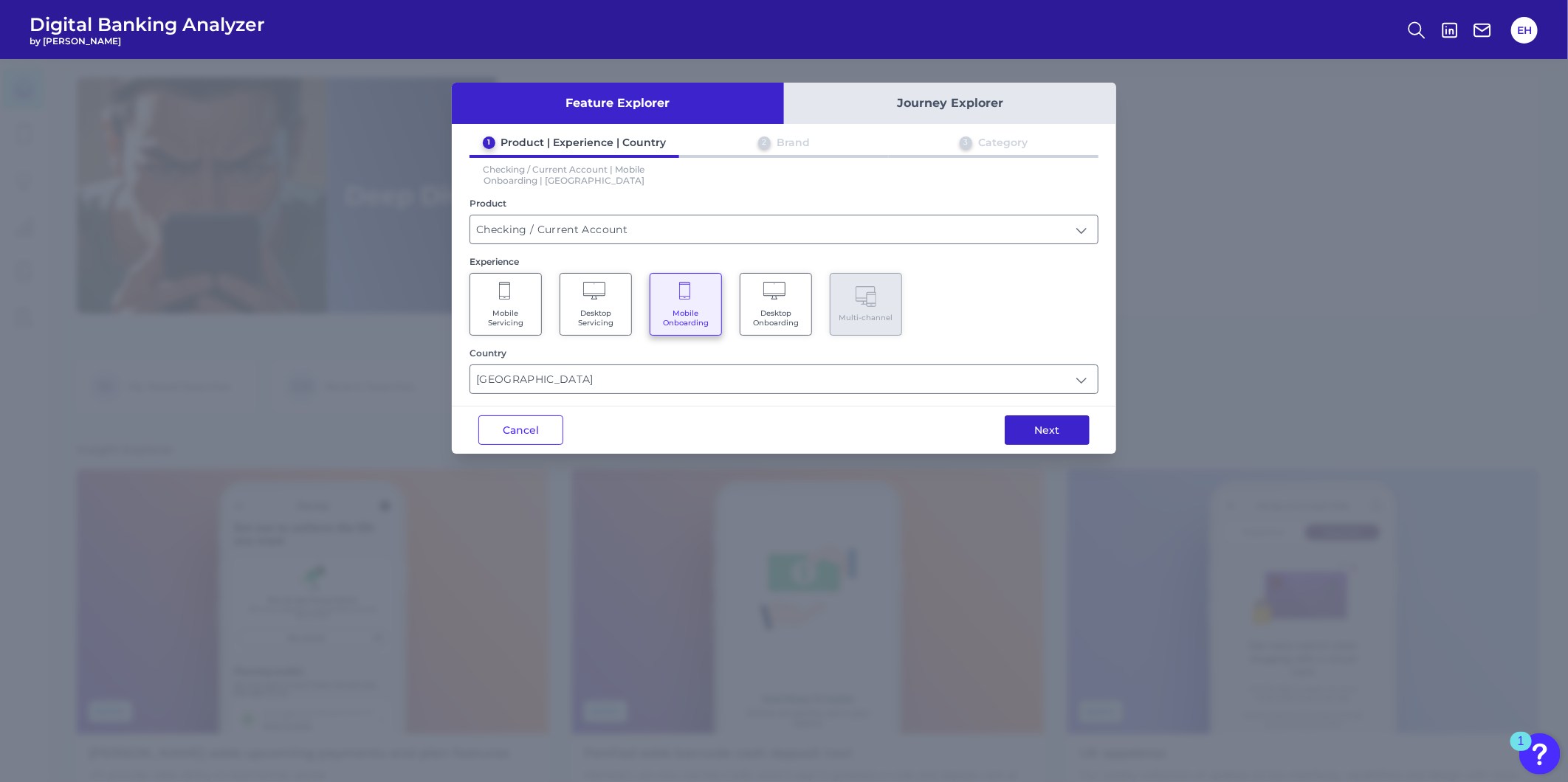
click at [1053, 416] on button "Next" at bounding box center [1046, 431] width 85 height 29
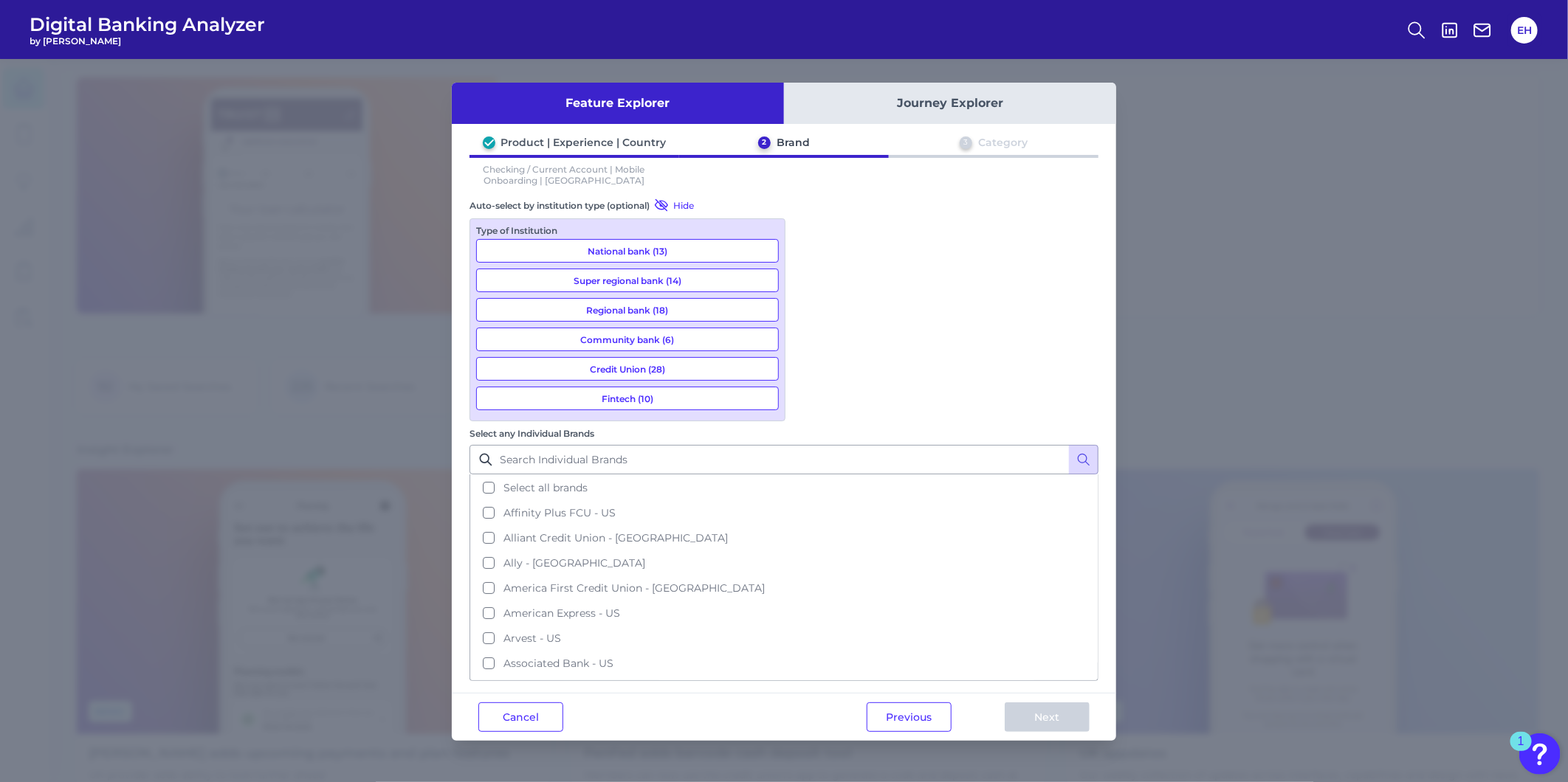
click at [715, 245] on button "National bank (13)" at bounding box center [626, 251] width 302 height 23
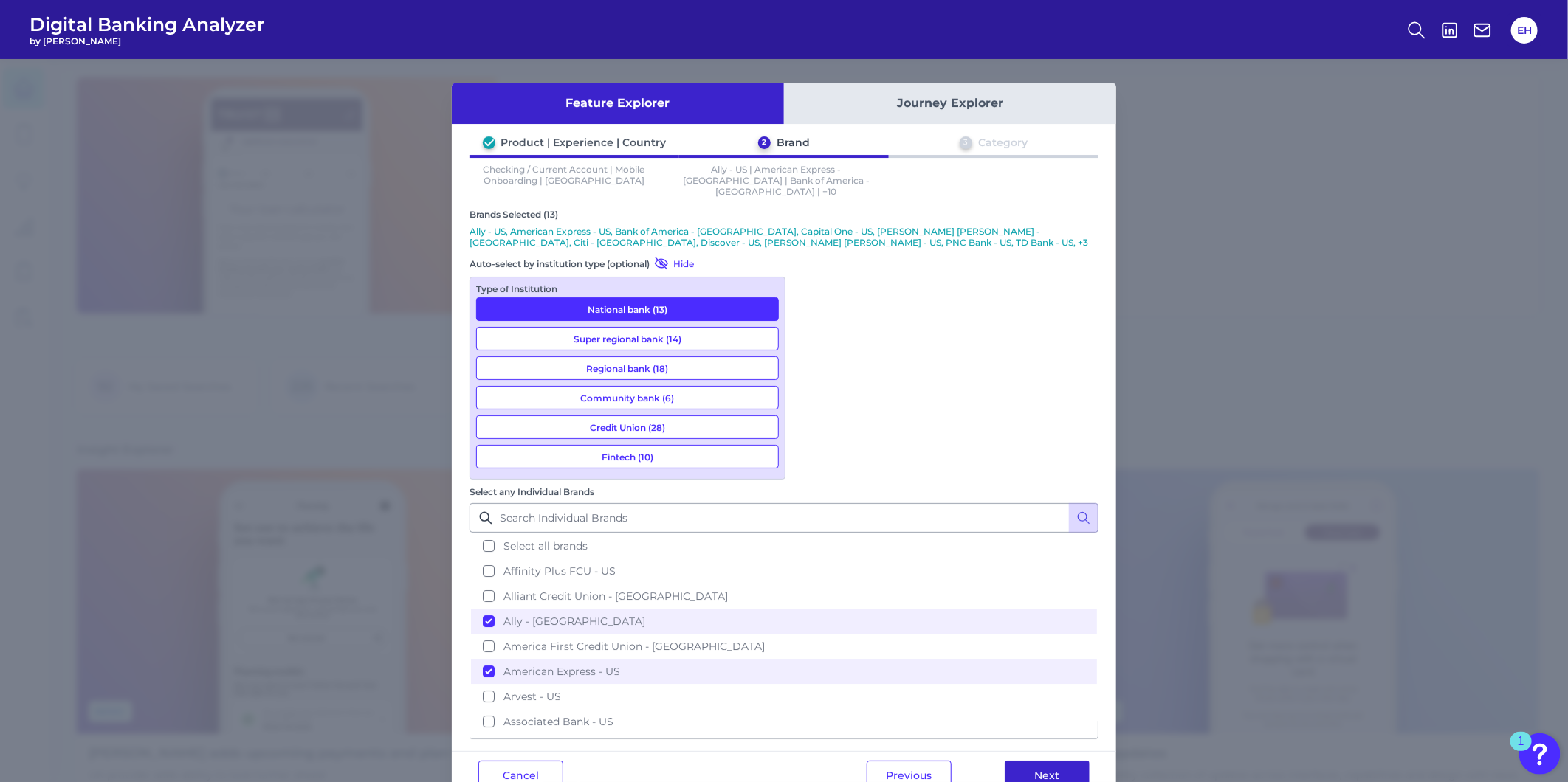
click at [1029, 760] on button "Next" at bounding box center [1046, 775] width 85 height 29
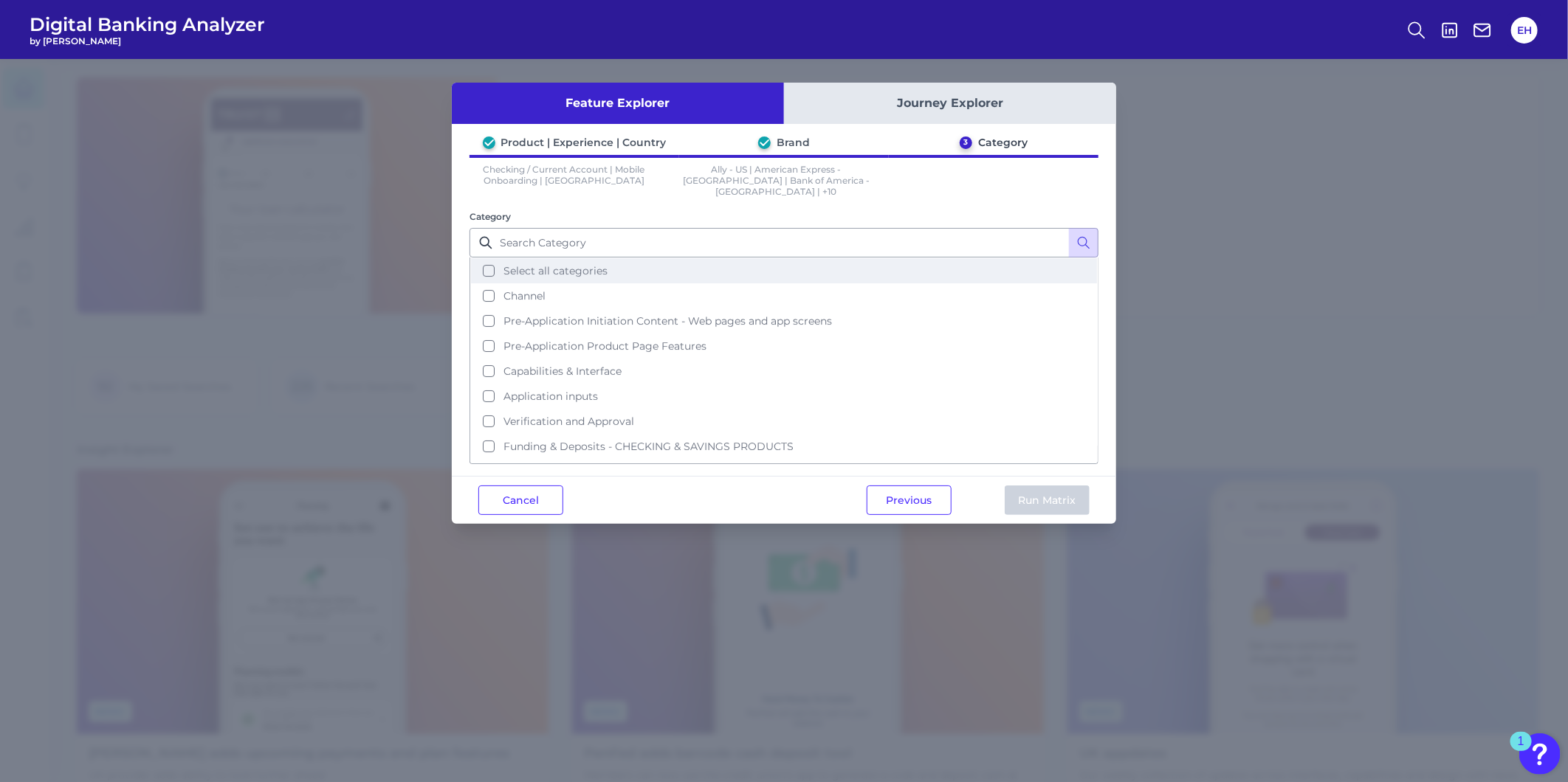
click at [547, 264] on span "Select all categories" at bounding box center [555, 271] width 104 height 14
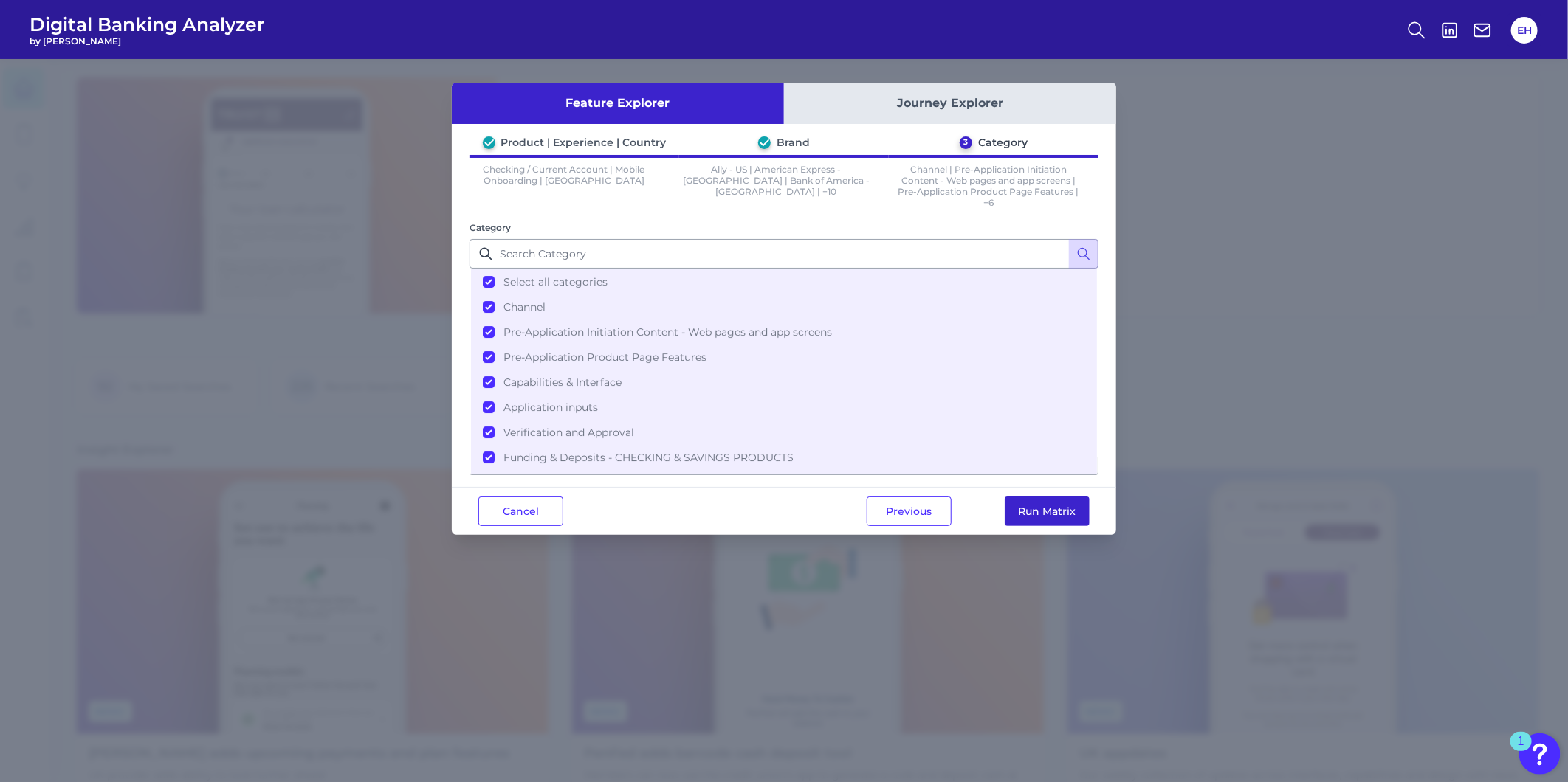
click at [1063, 515] on button "Run Matrix" at bounding box center [1046, 511] width 85 height 29
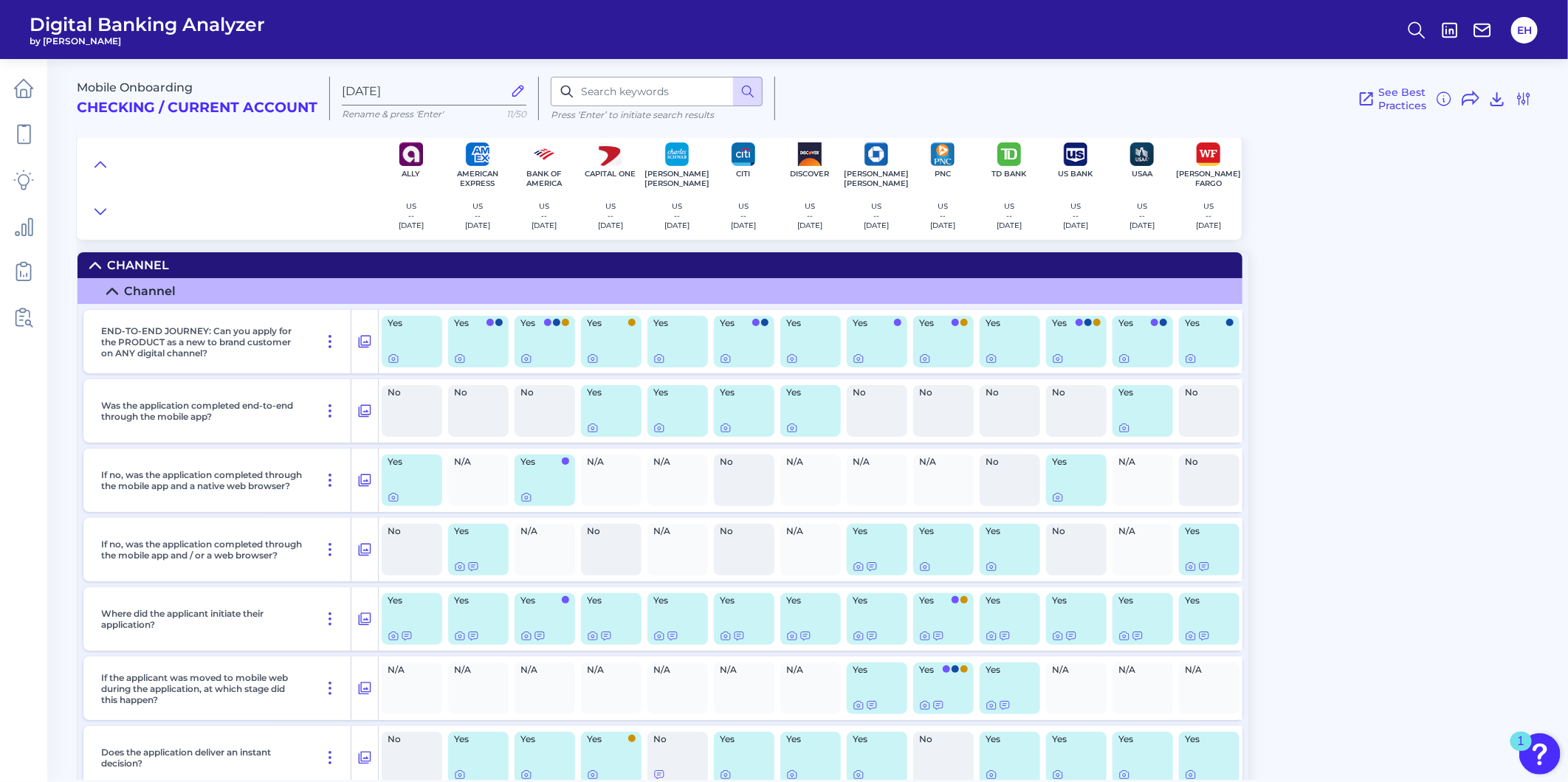
click at [1469, 370] on div "Mobile Onboarding Checking / Current Account [DATE] Rename & press 'Enter' 11/5…" at bounding box center [821, 414] width 1491 height 732
click at [1538, 750] on img "Open Resource Center, 1 new notification" at bounding box center [1540, 754] width 41 height 41
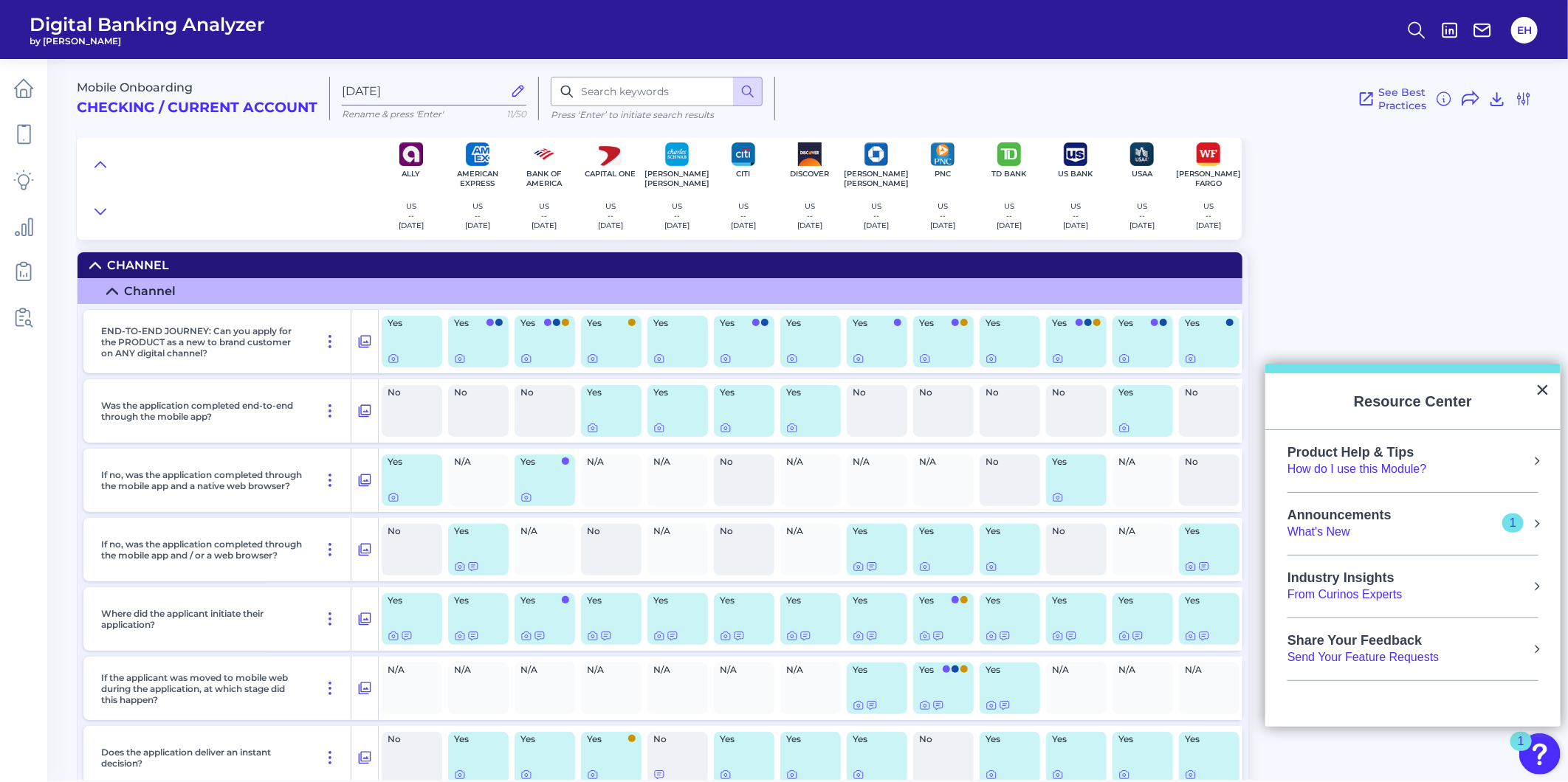
click at [1333, 456] on div "Product Help & Tips" at bounding box center [1357, 453] width 140 height 17
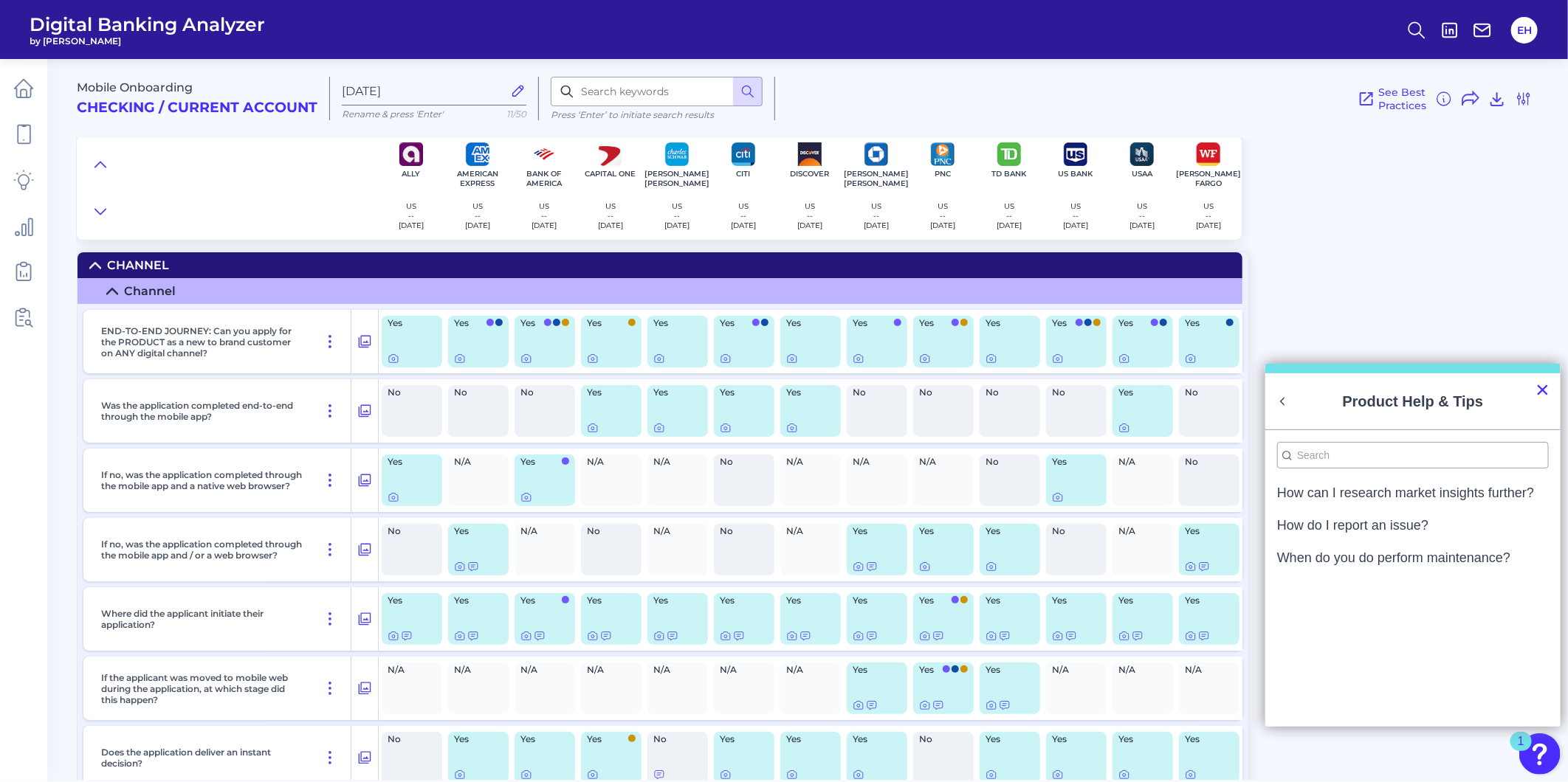
click at [1536, 389] on button "×" at bounding box center [1542, 390] width 14 height 23
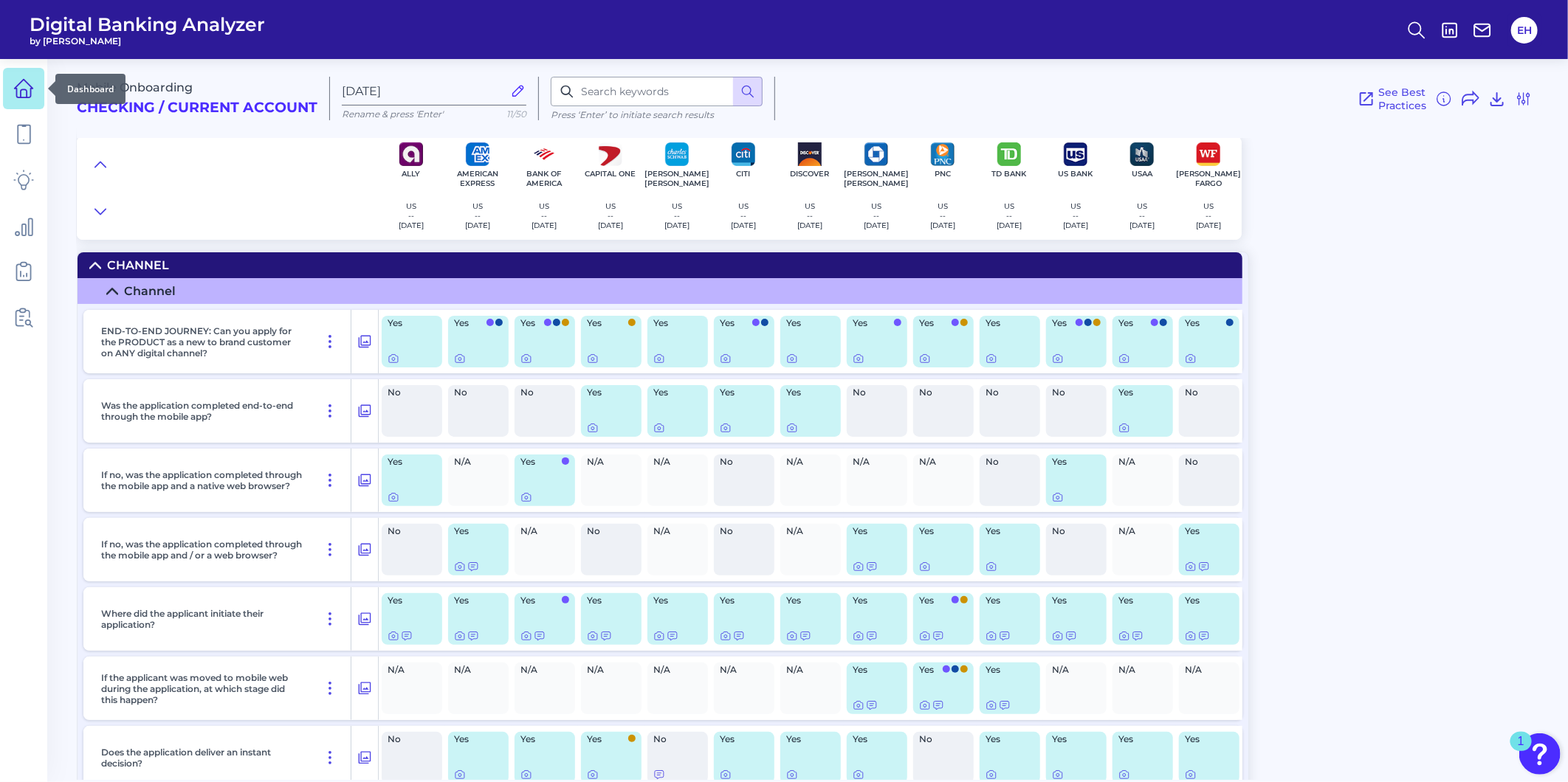
click at [14, 92] on icon at bounding box center [23, 88] width 21 height 21
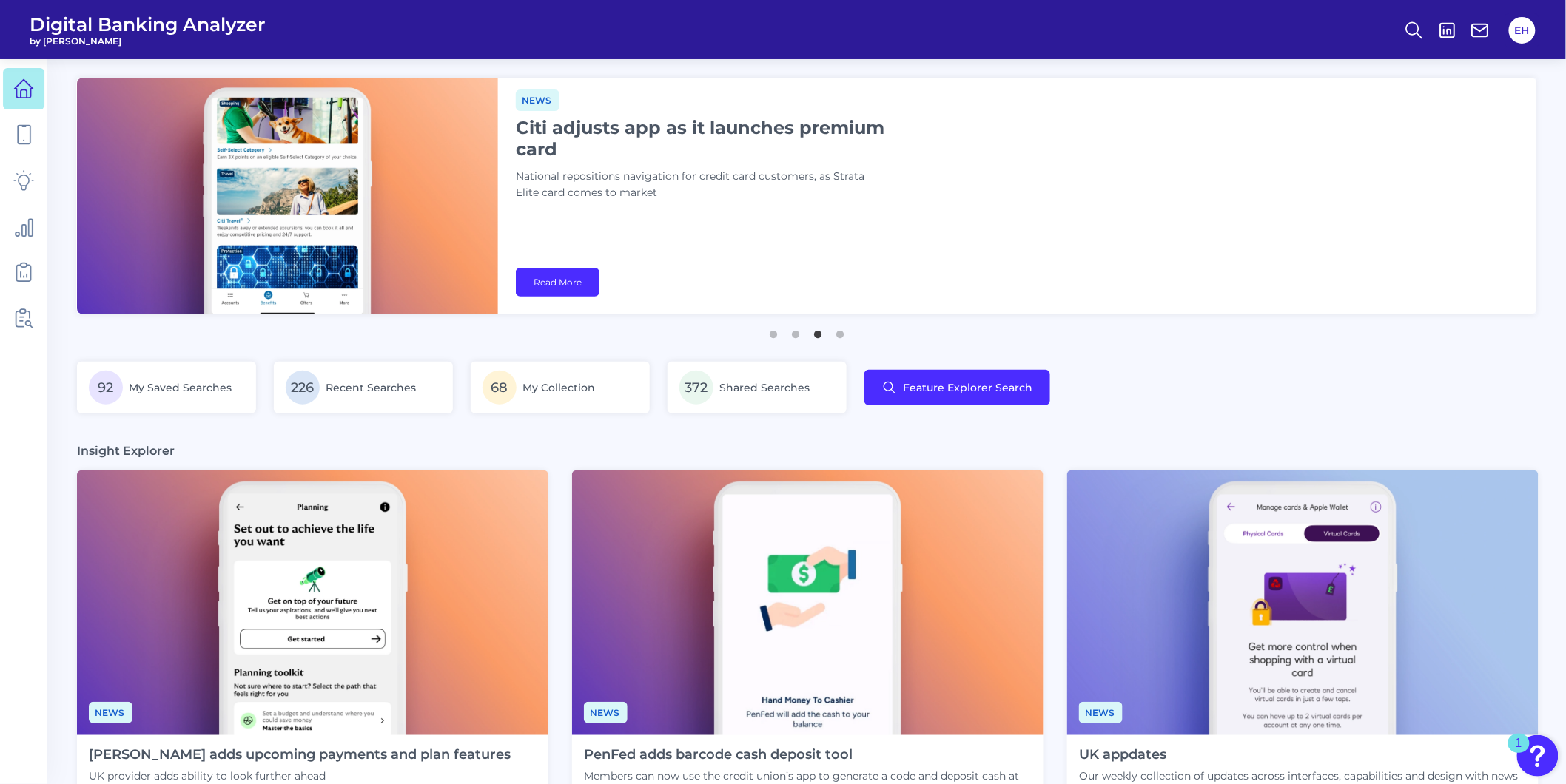
click at [368, 423] on div "92 My Saved Searches 226 Recent Searches 68 My Collection 372 Shared Searches F…" at bounding box center [806, 396] width 1460 height 70
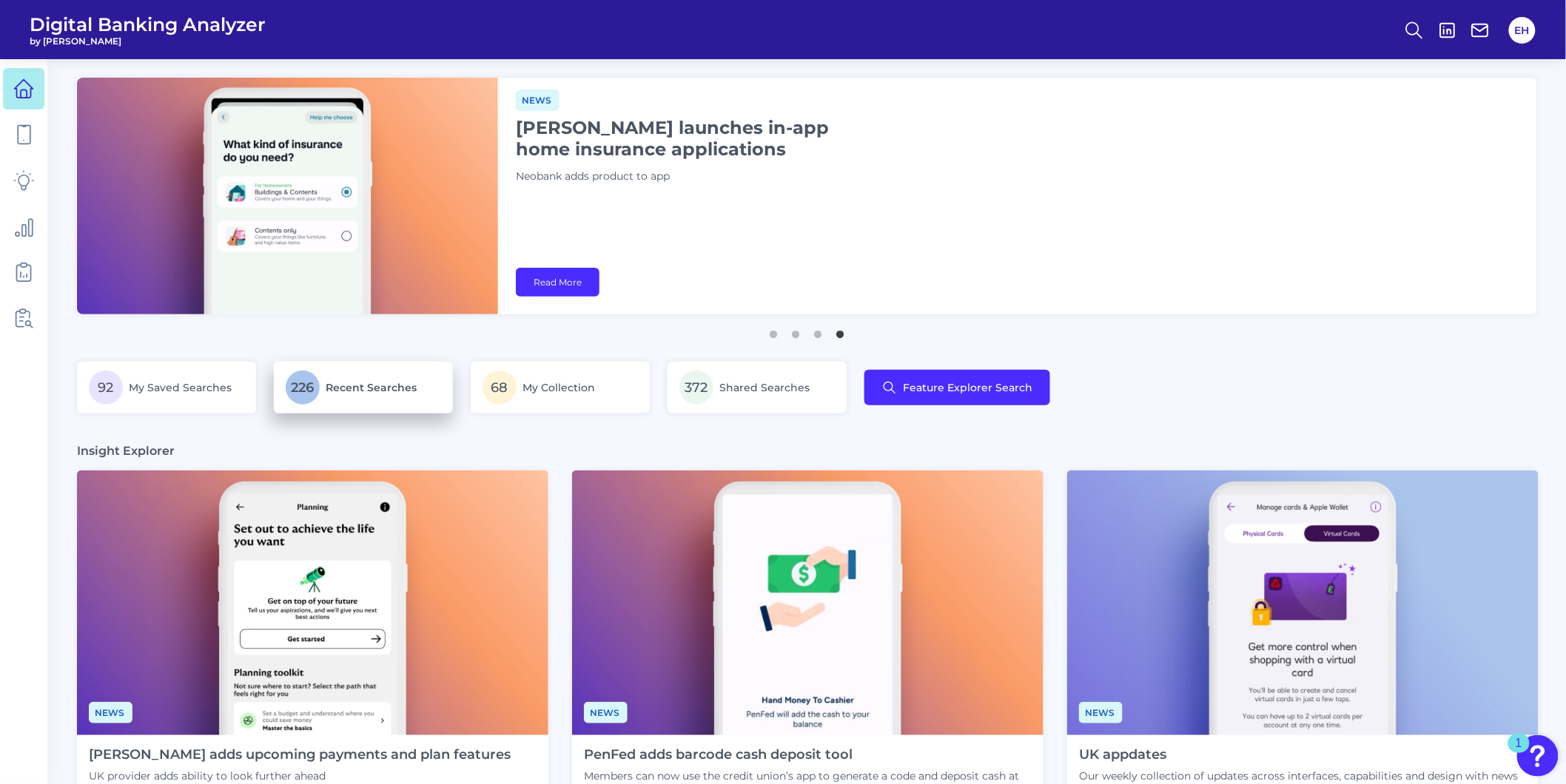
click at [411, 399] on p "226 Recent Searches" at bounding box center [363, 388] width 155 height 34
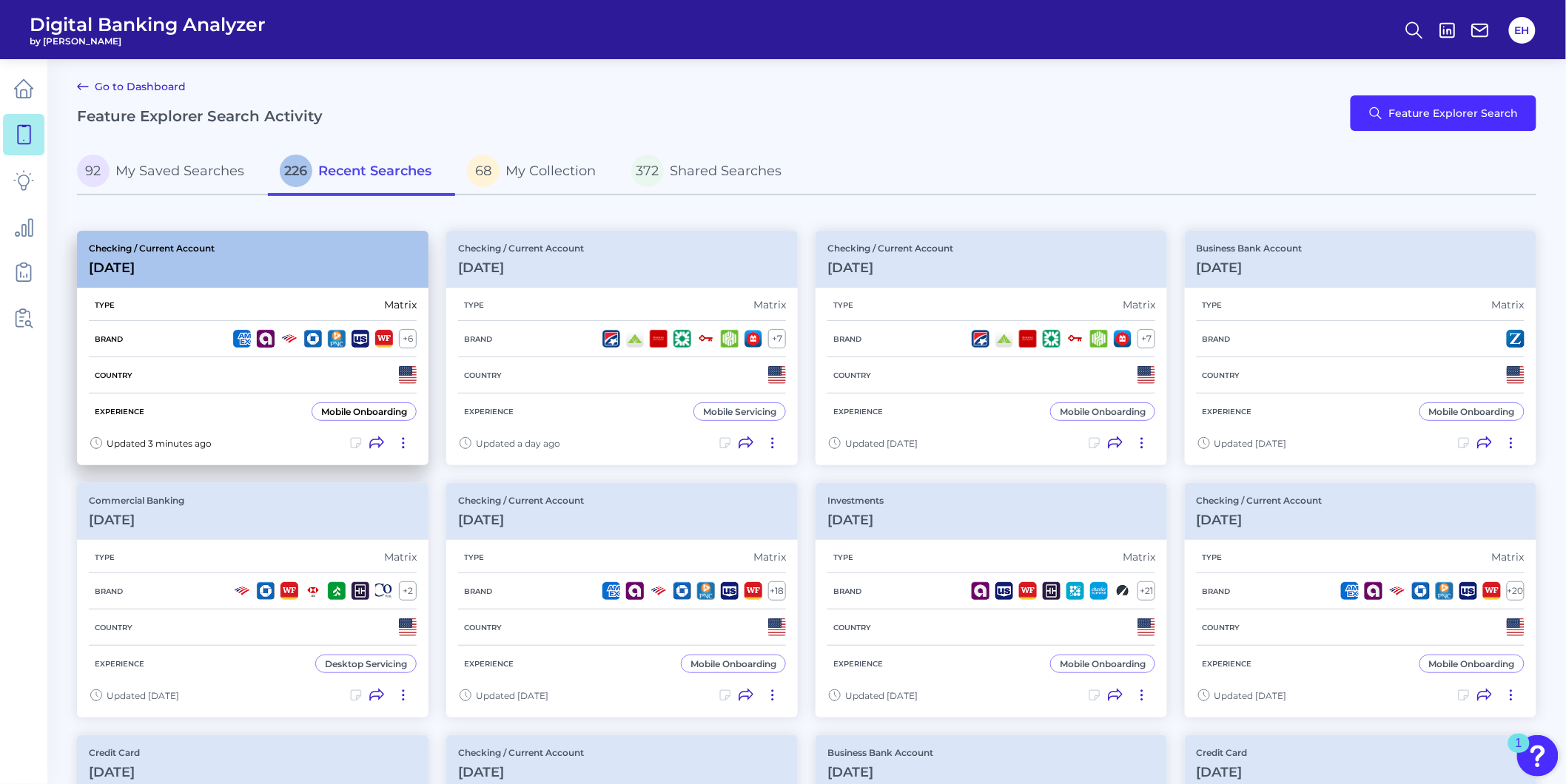
click at [217, 278] on div "Checking / Current Account [DATE]" at bounding box center [252, 259] width 351 height 57
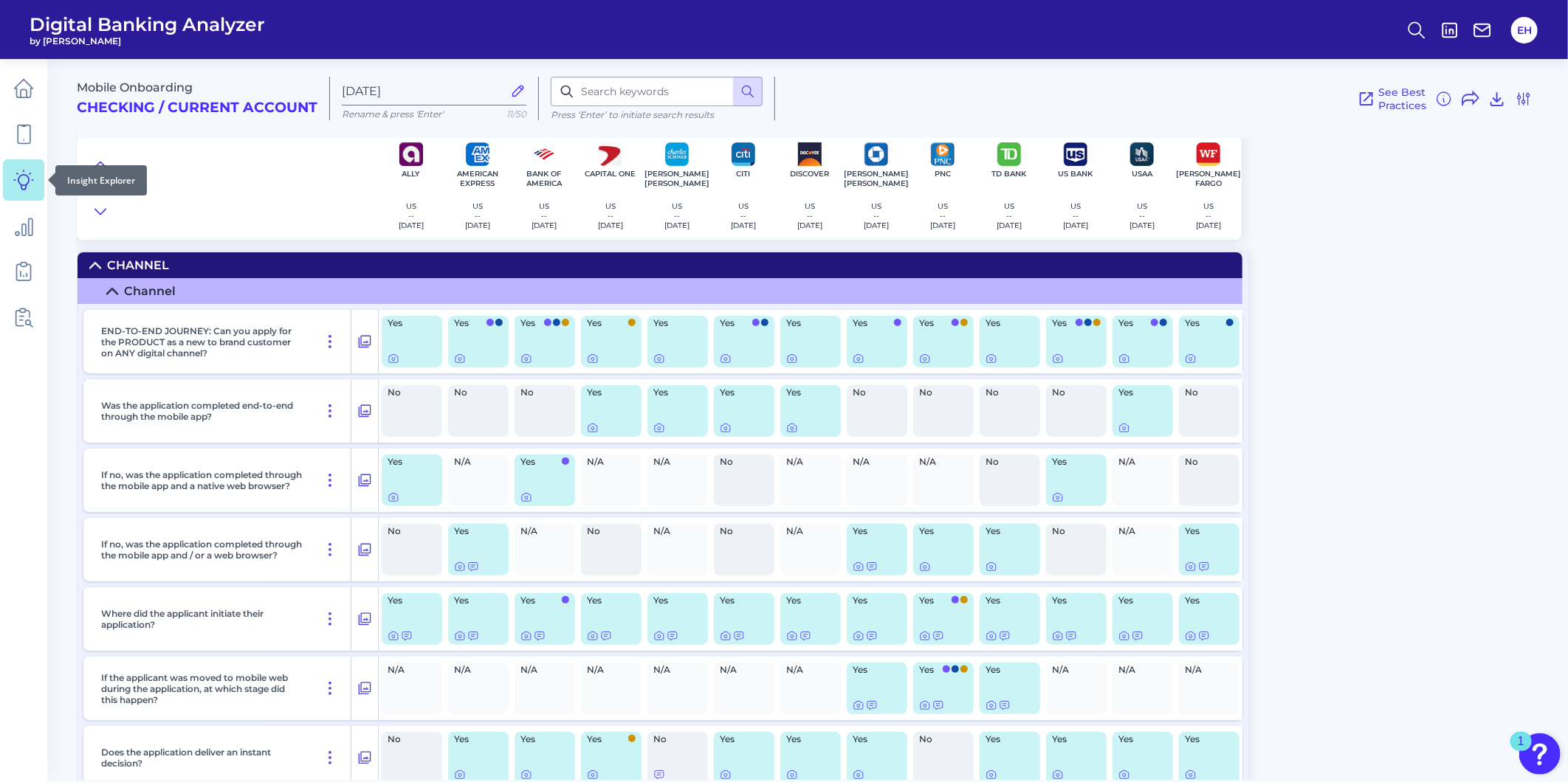
click at [37, 182] on link at bounding box center [23, 180] width 41 height 41
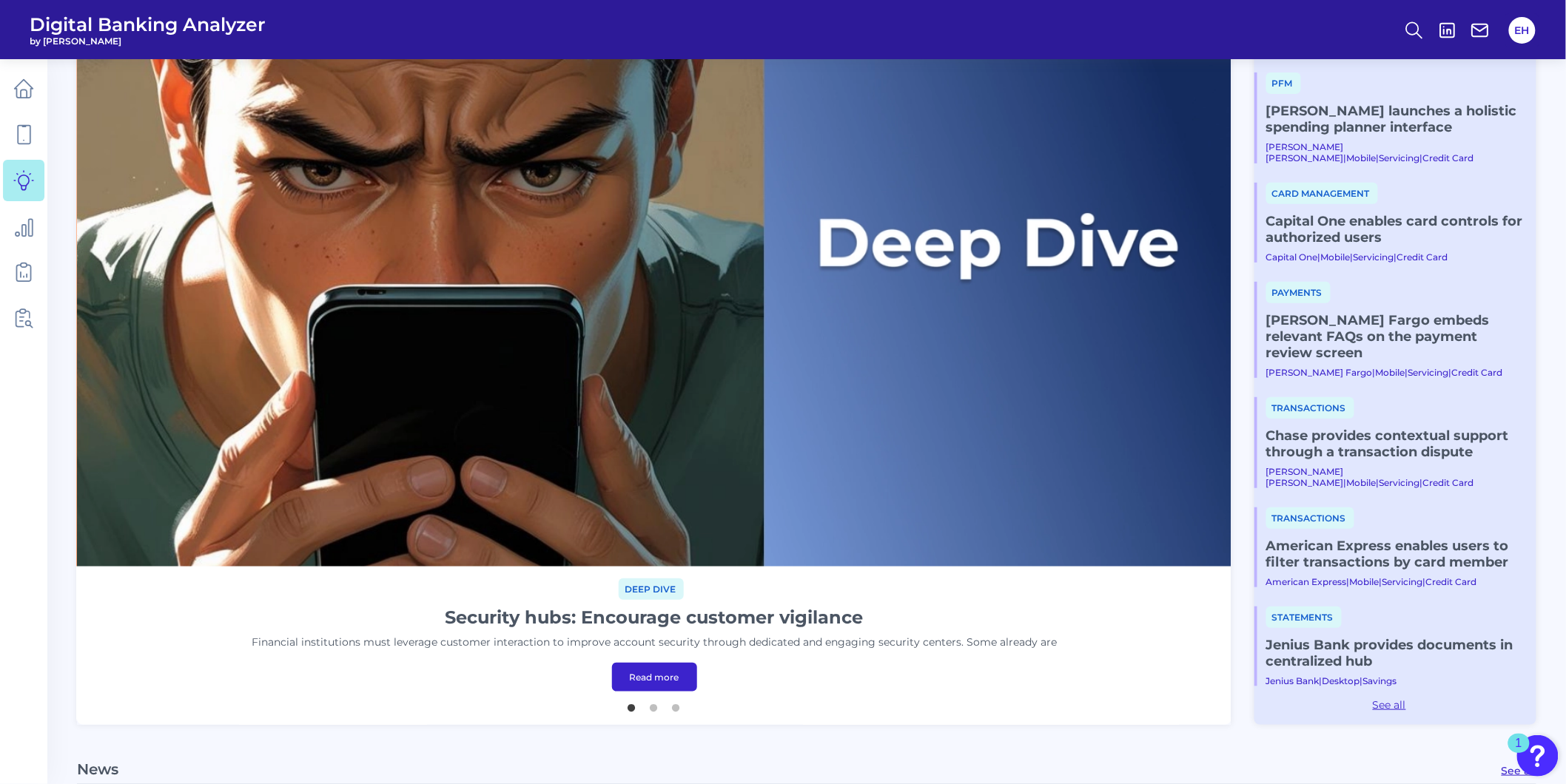
scroll to position [329, 0]
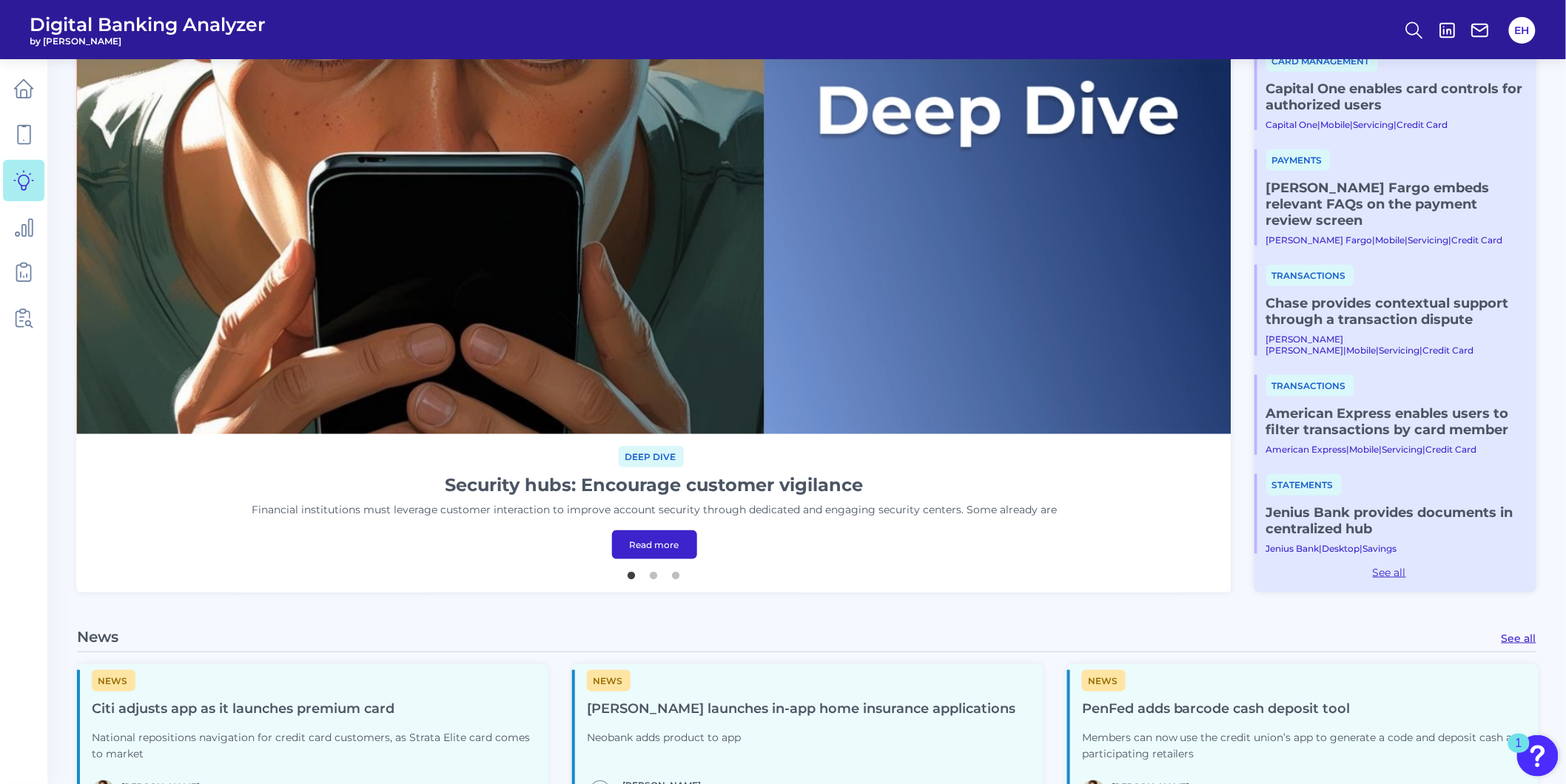
click at [654, 550] on link "Read more" at bounding box center [655, 545] width 85 height 28
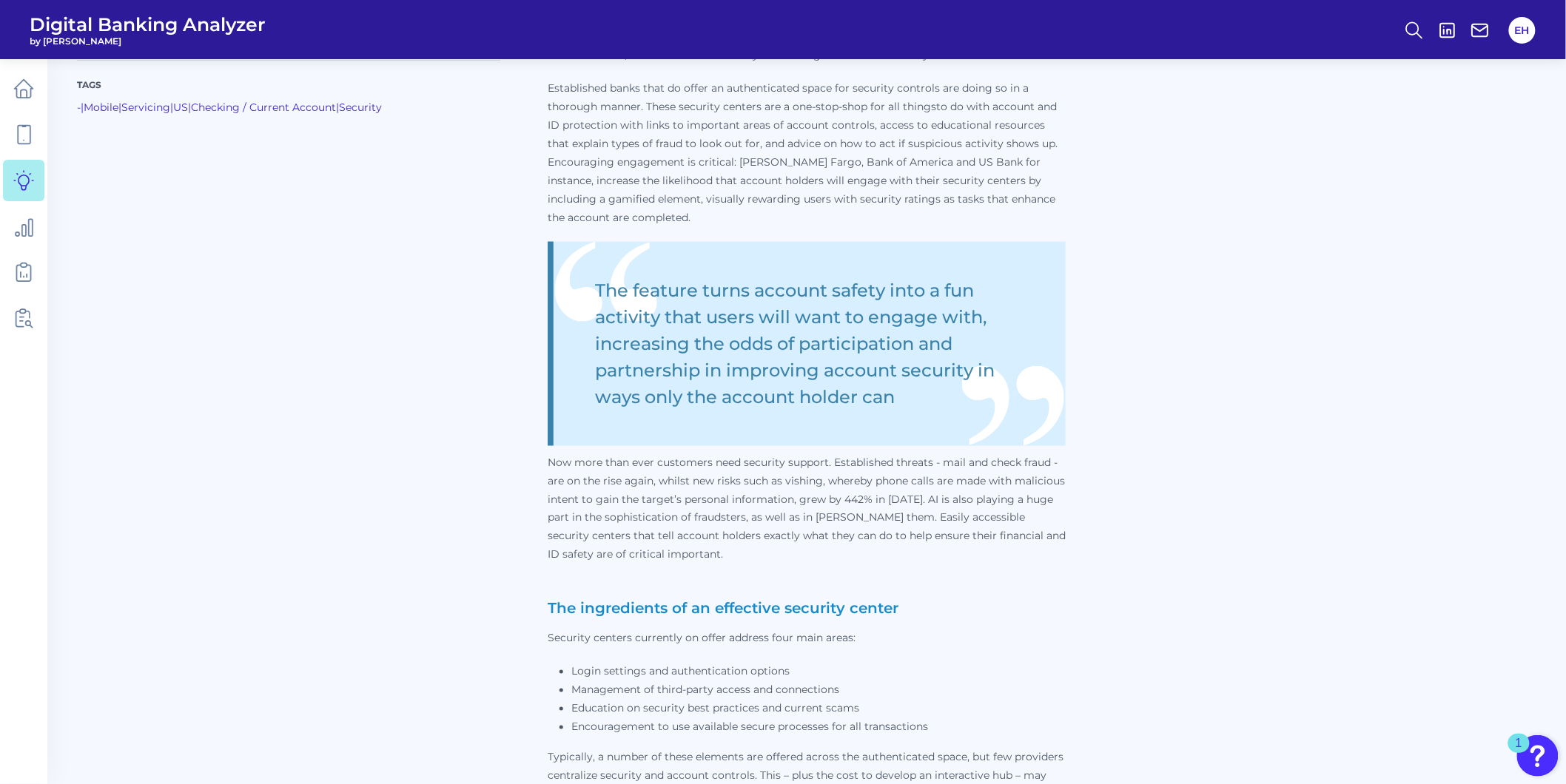
scroll to position [657, 0]
click at [23, 131] on icon at bounding box center [24, 134] width 21 height 21
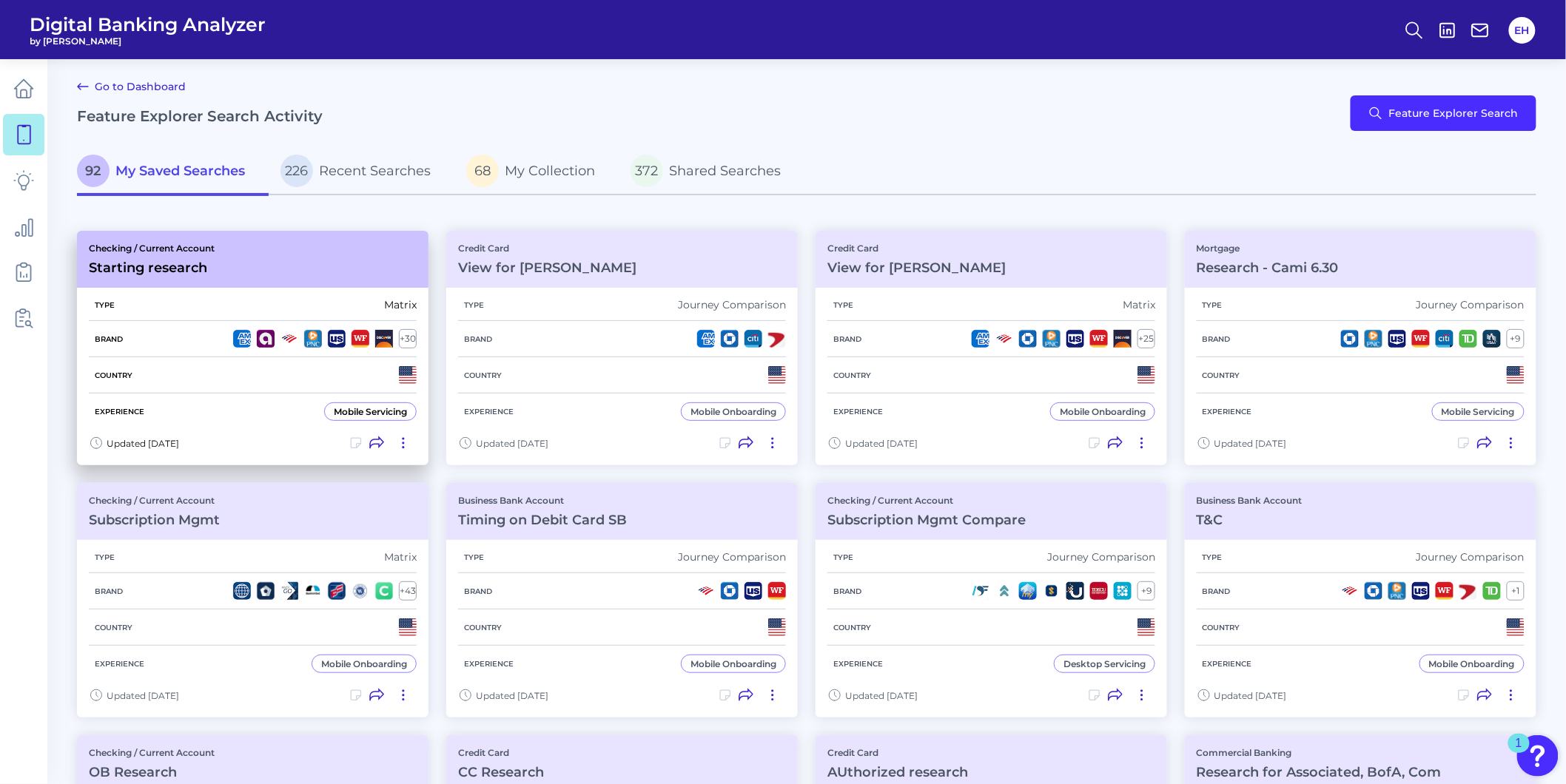
click at [291, 253] on div "Checking / Current Account Starting research" at bounding box center [252, 259] width 351 height 57
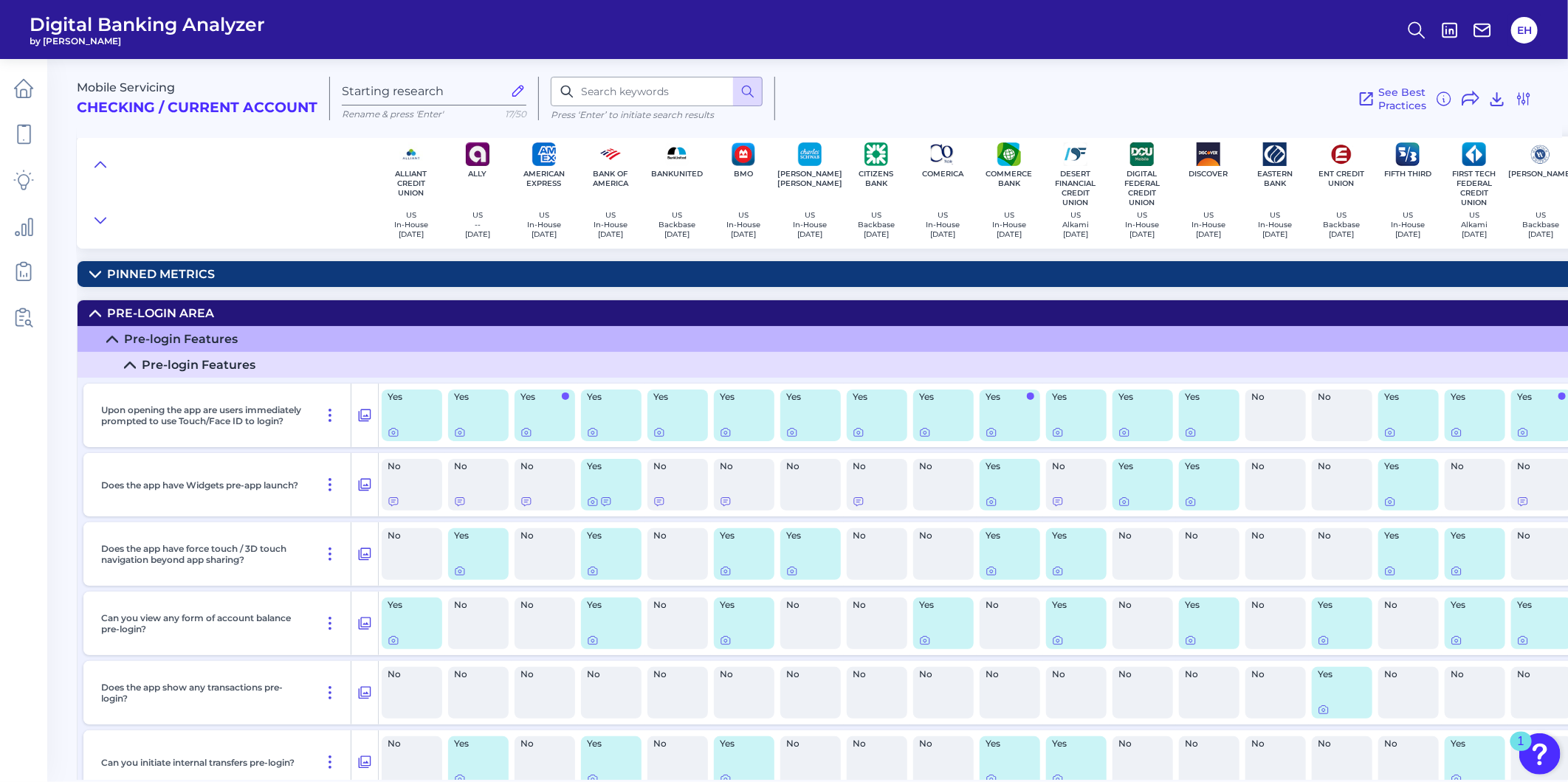
drag, startPoint x: 97, startPoint y: 217, endPoint x: 113, endPoint y: 233, distance: 22.6
click at [96, 217] on icon at bounding box center [101, 220] width 12 height 15
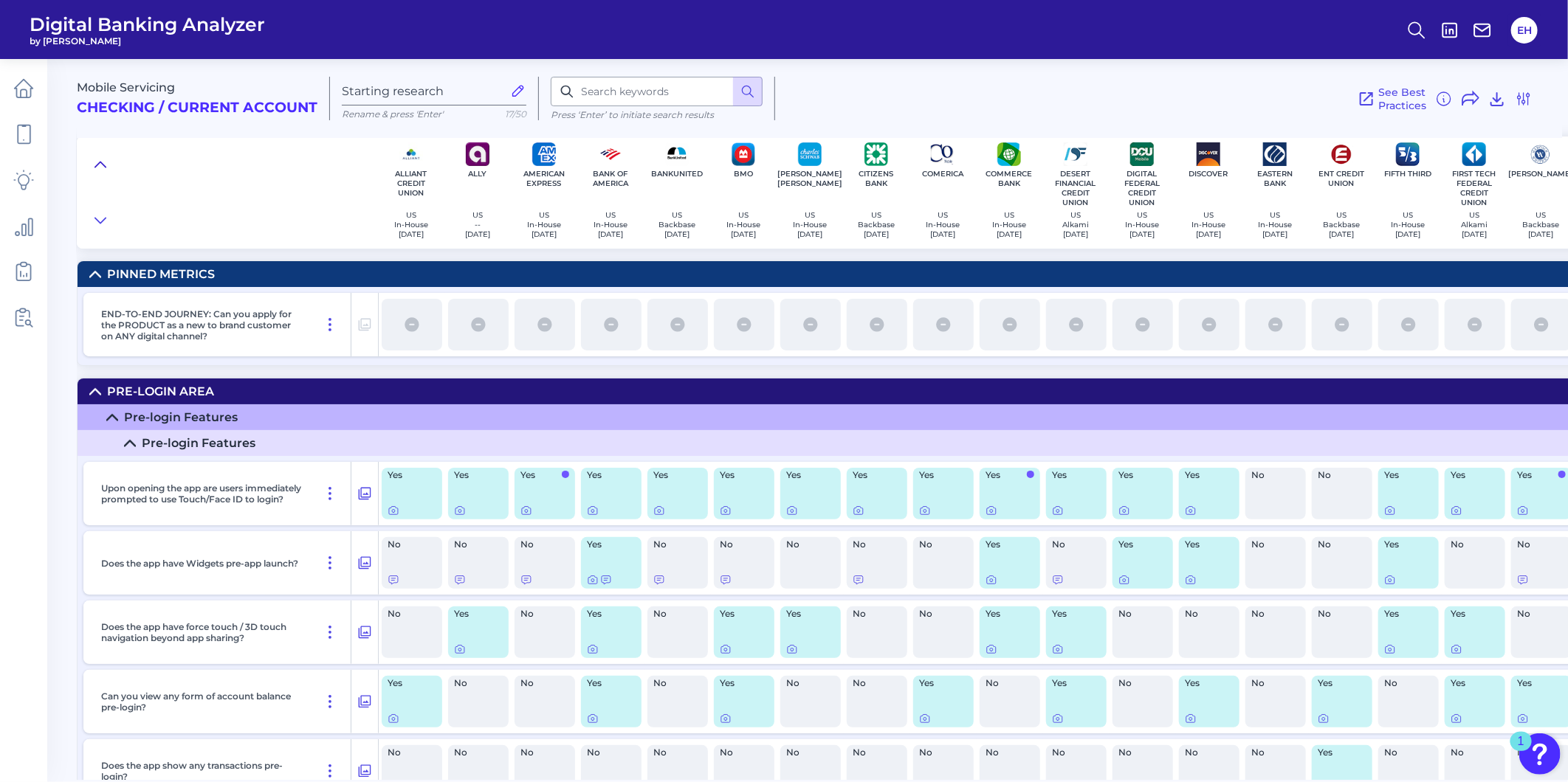
click at [104, 160] on icon at bounding box center [101, 164] width 12 height 15
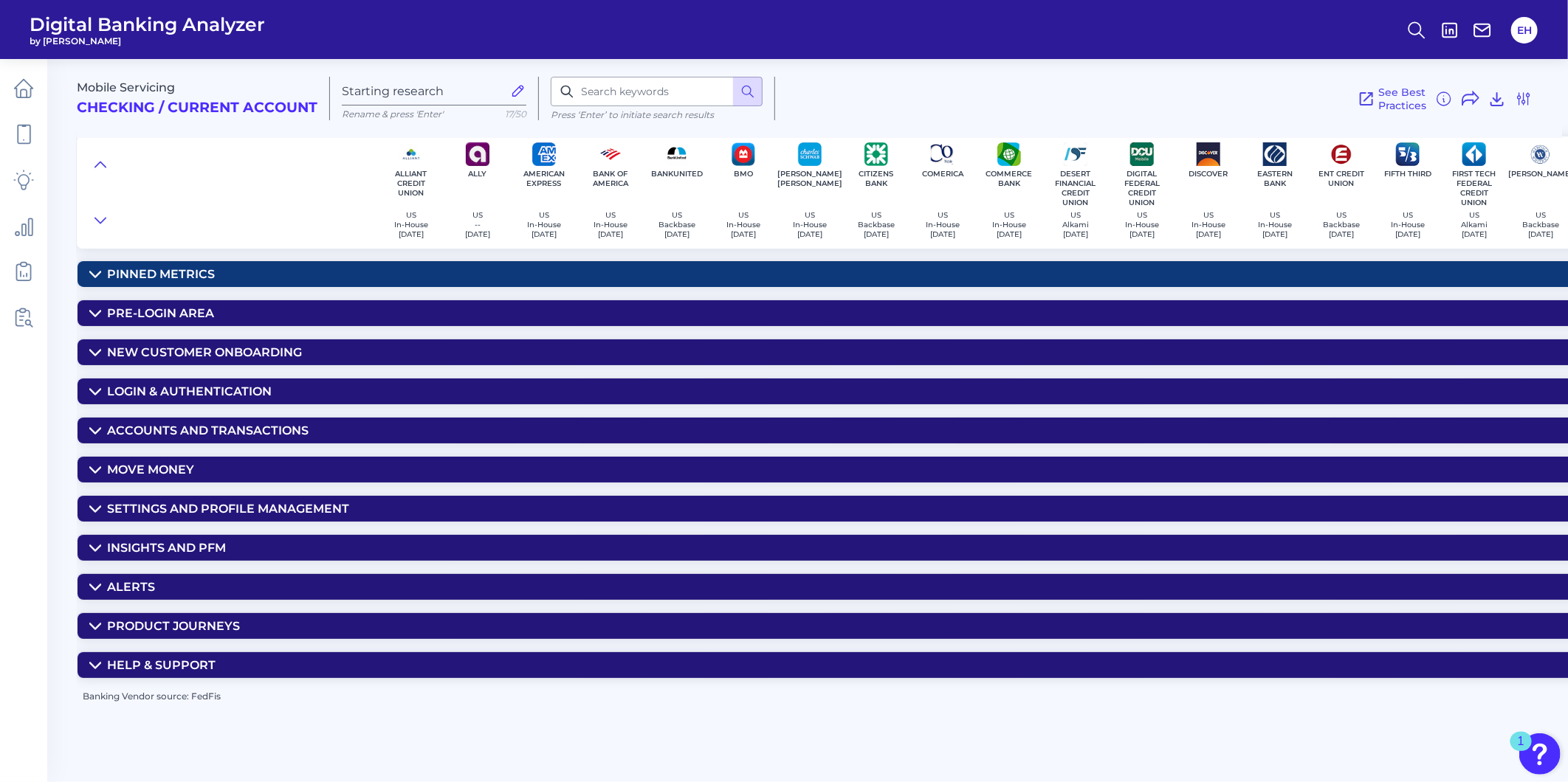
click at [133, 512] on div "Settings and Profile Management" at bounding box center [227, 509] width 242 height 14
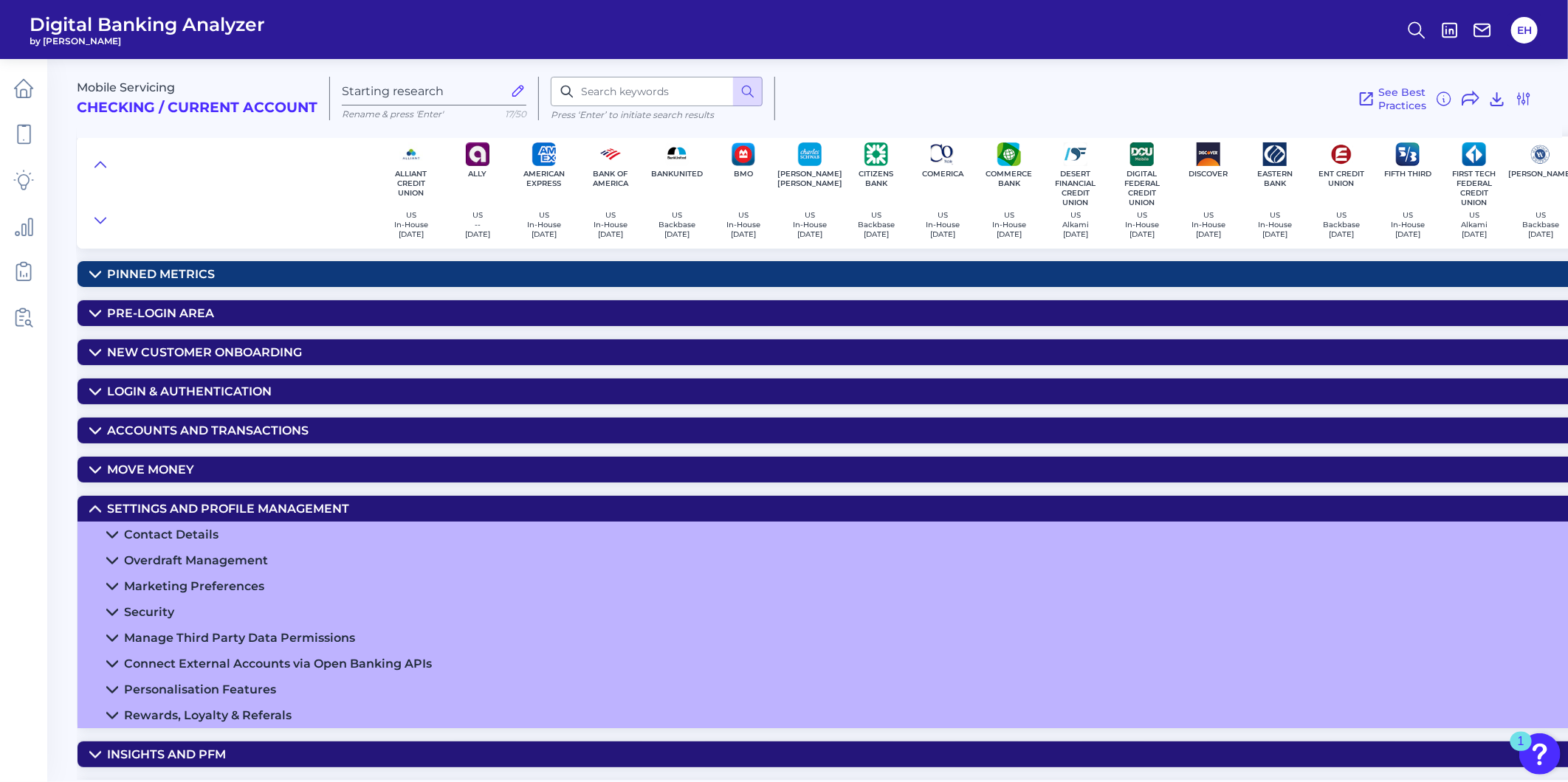
click at [149, 620] on div "Security" at bounding box center [149, 612] width 50 height 14
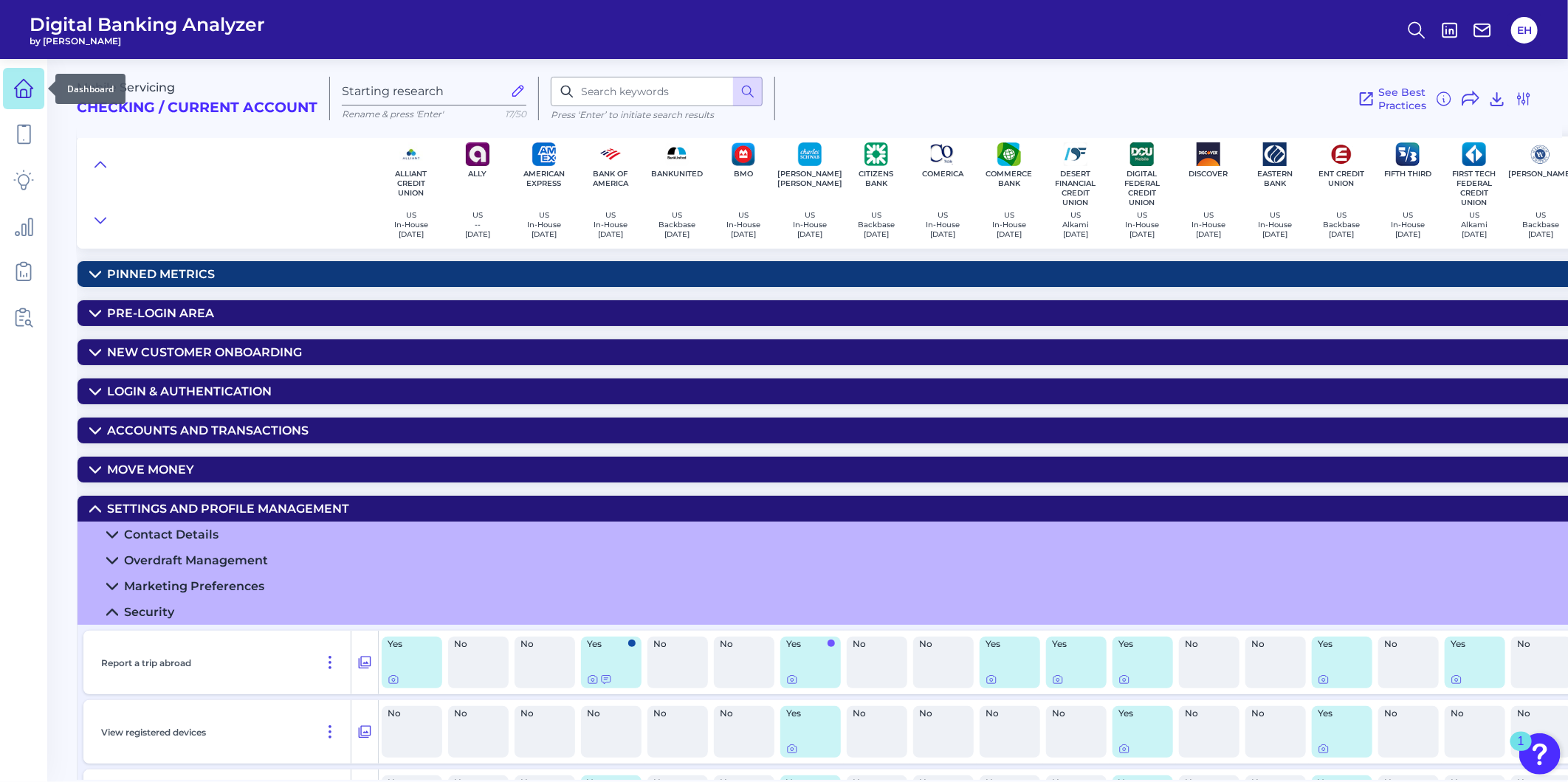
click at [34, 85] on link at bounding box center [23, 88] width 41 height 41
